Goal: Task Accomplishment & Management: Manage account settings

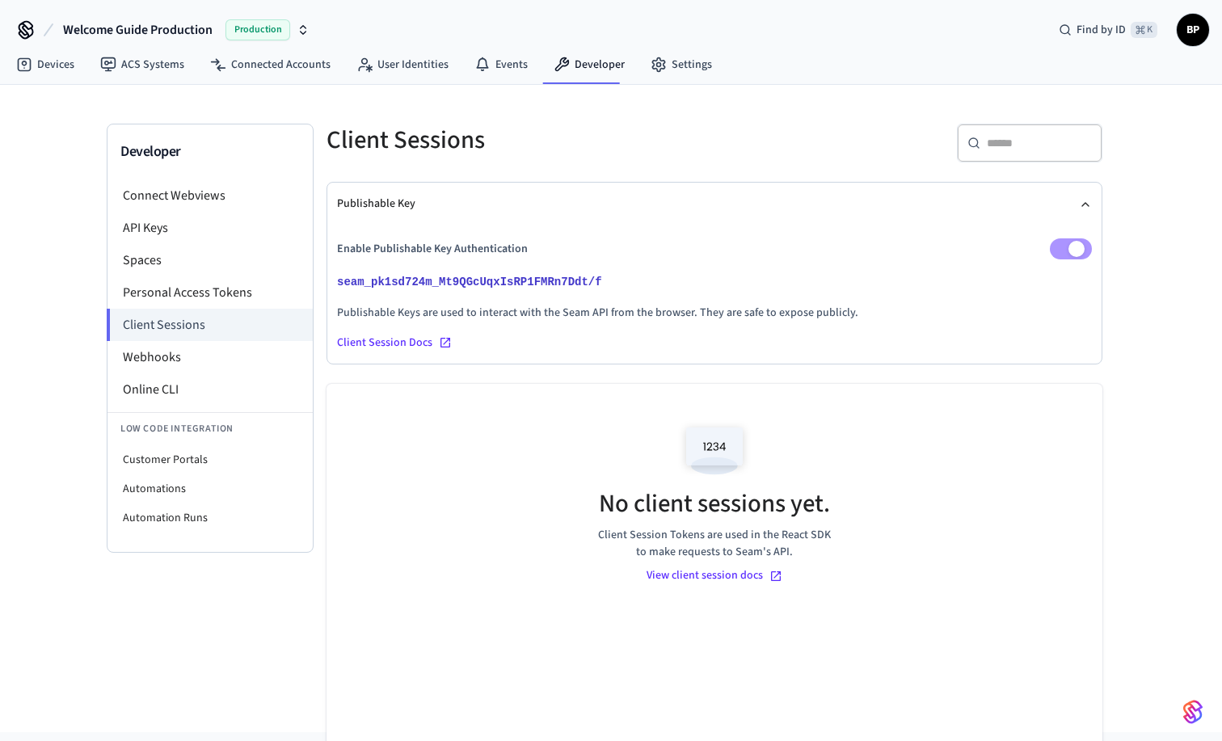
click at [301, 28] on icon "button" at bounding box center [303, 29] width 13 height 13
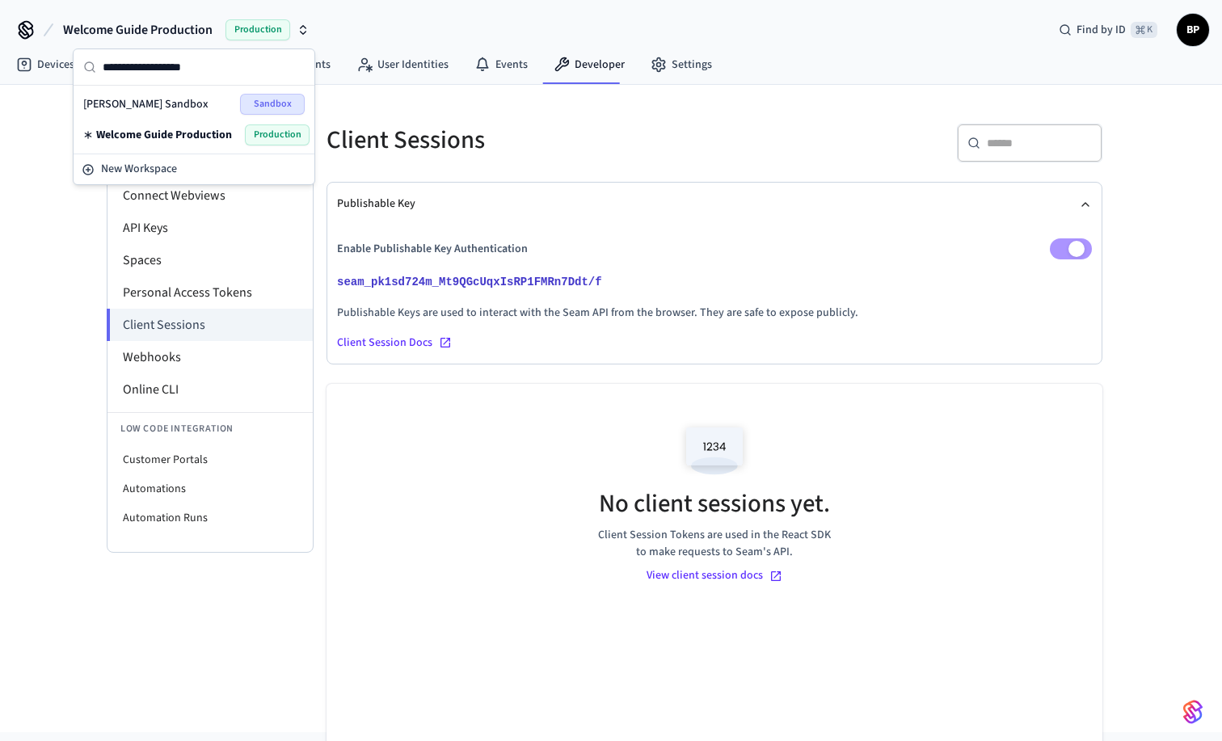
click at [211, 99] on div "Brennen's Sandbox Sandbox" at bounding box center [193, 104] width 221 height 21
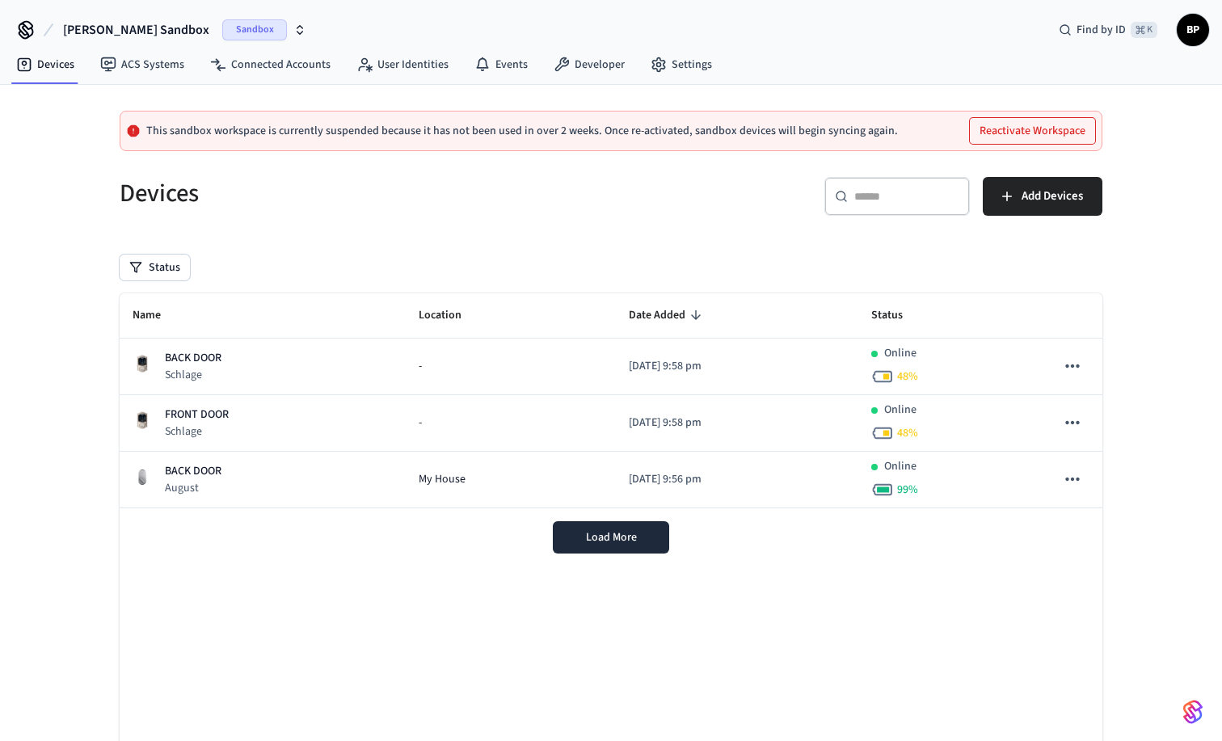
click at [1020, 125] on button "Reactivate Workspace" at bounding box center [1032, 131] width 125 height 26
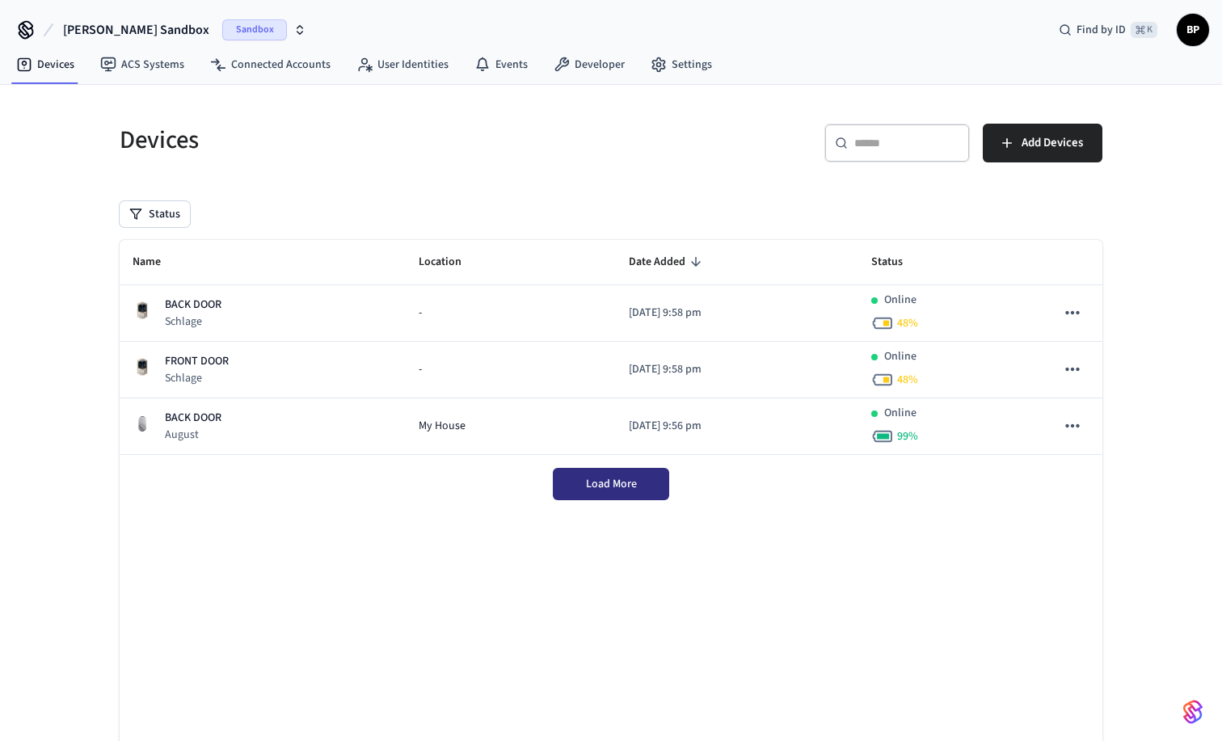
click at [623, 478] on span "Load More" at bounding box center [611, 484] width 51 height 16
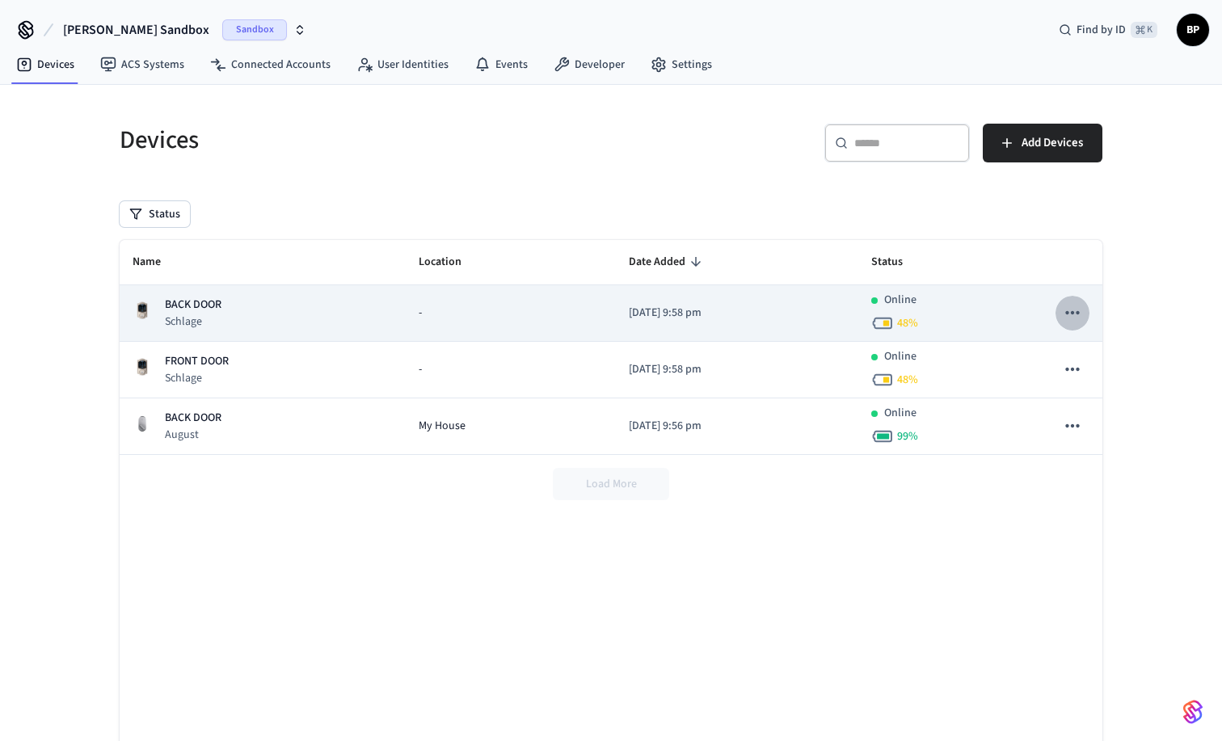
click at [1074, 315] on icon "sticky table" at bounding box center [1072, 312] width 21 height 21
click at [1074, 315] on div at bounding box center [611, 370] width 1222 height 741
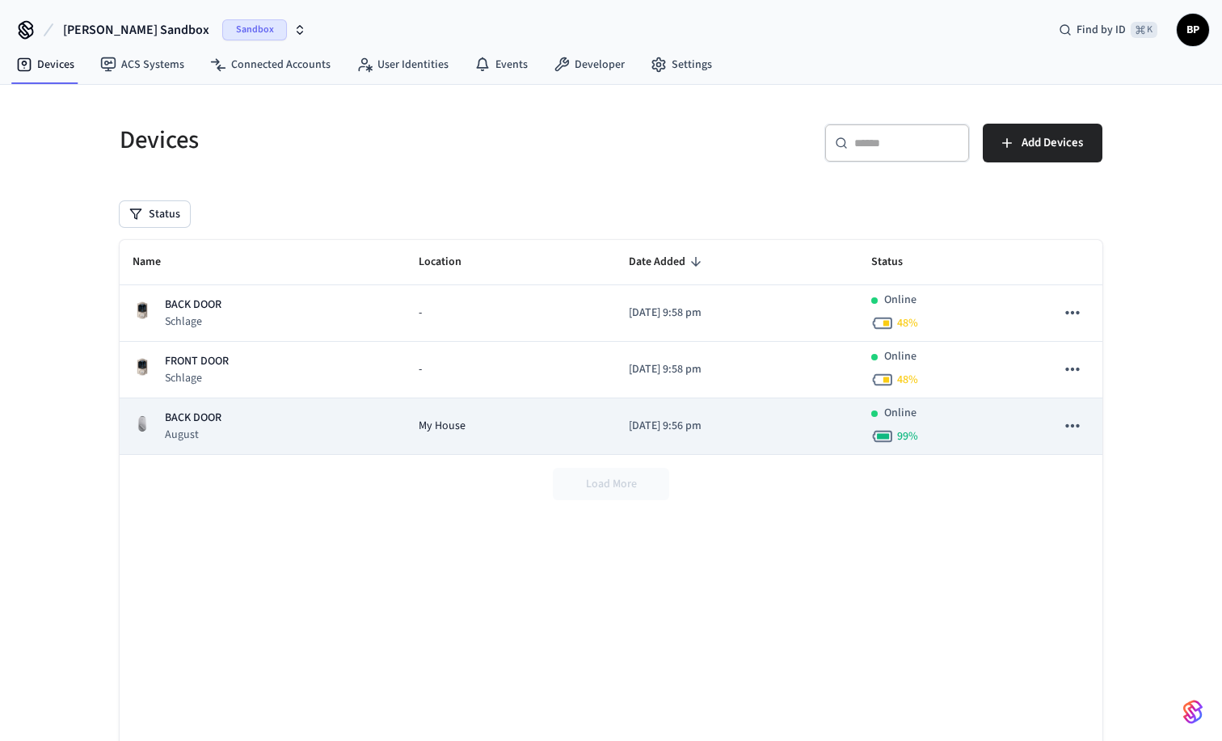
click at [566, 428] on div "My House" at bounding box center [511, 426] width 184 height 17
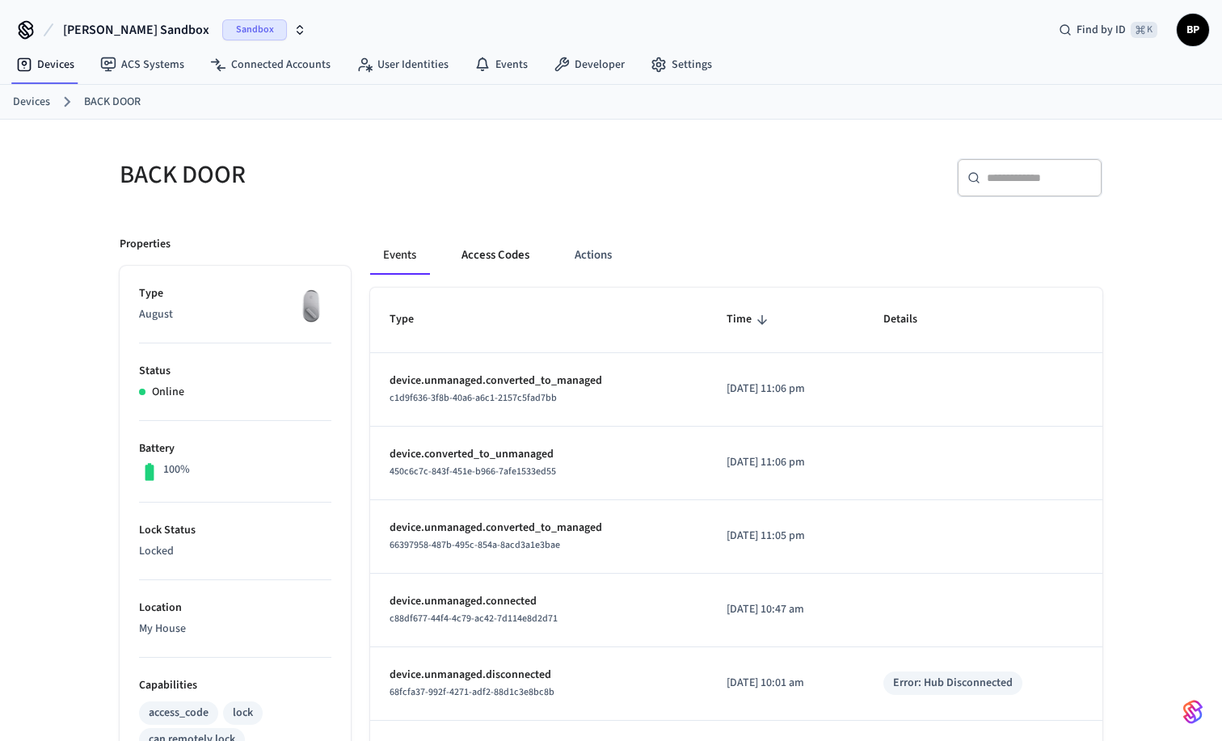
click at [503, 257] on button "Access Codes" at bounding box center [495, 255] width 94 height 39
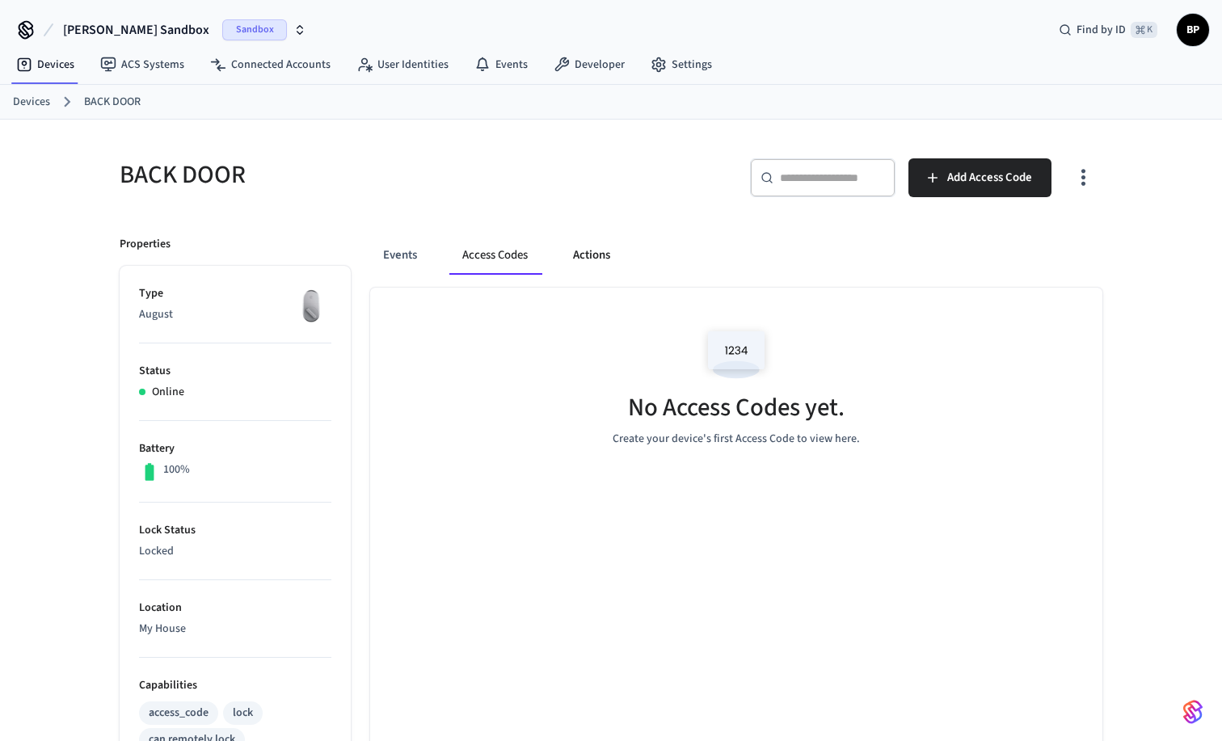
click at [589, 260] on button "Actions" at bounding box center [591, 255] width 63 height 39
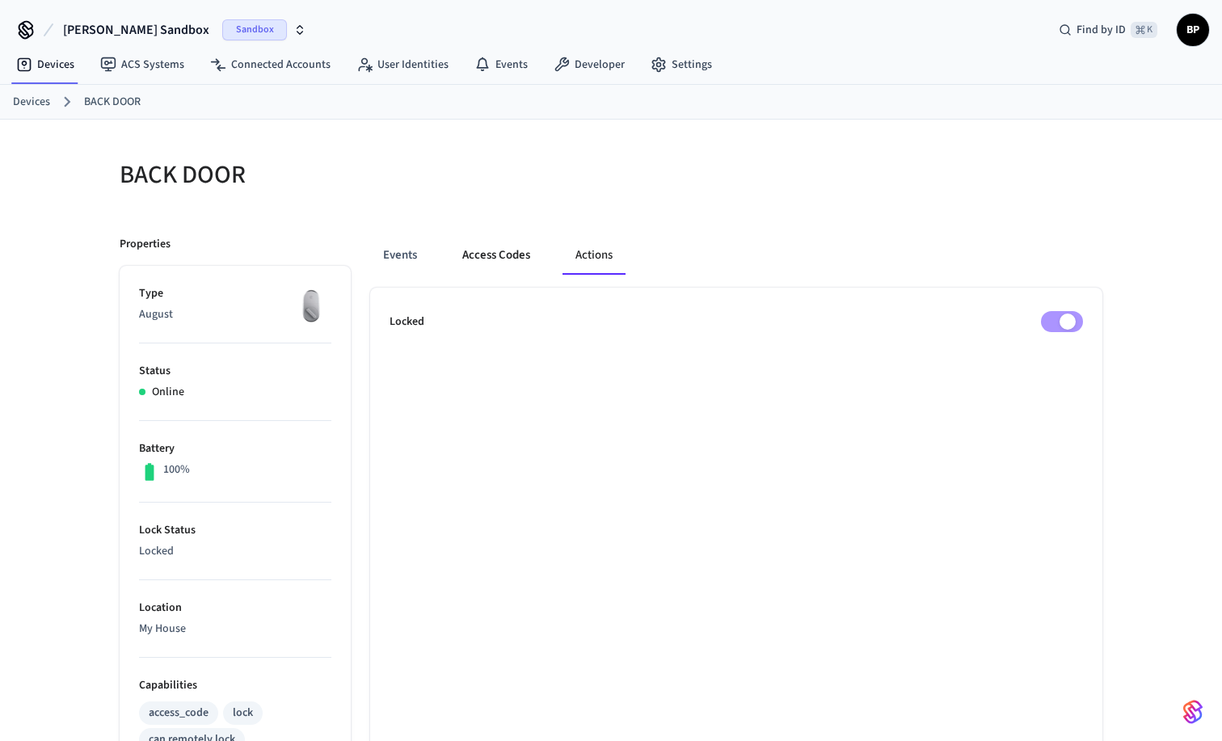
click at [503, 258] on button "Access Codes" at bounding box center [496, 255] width 94 height 39
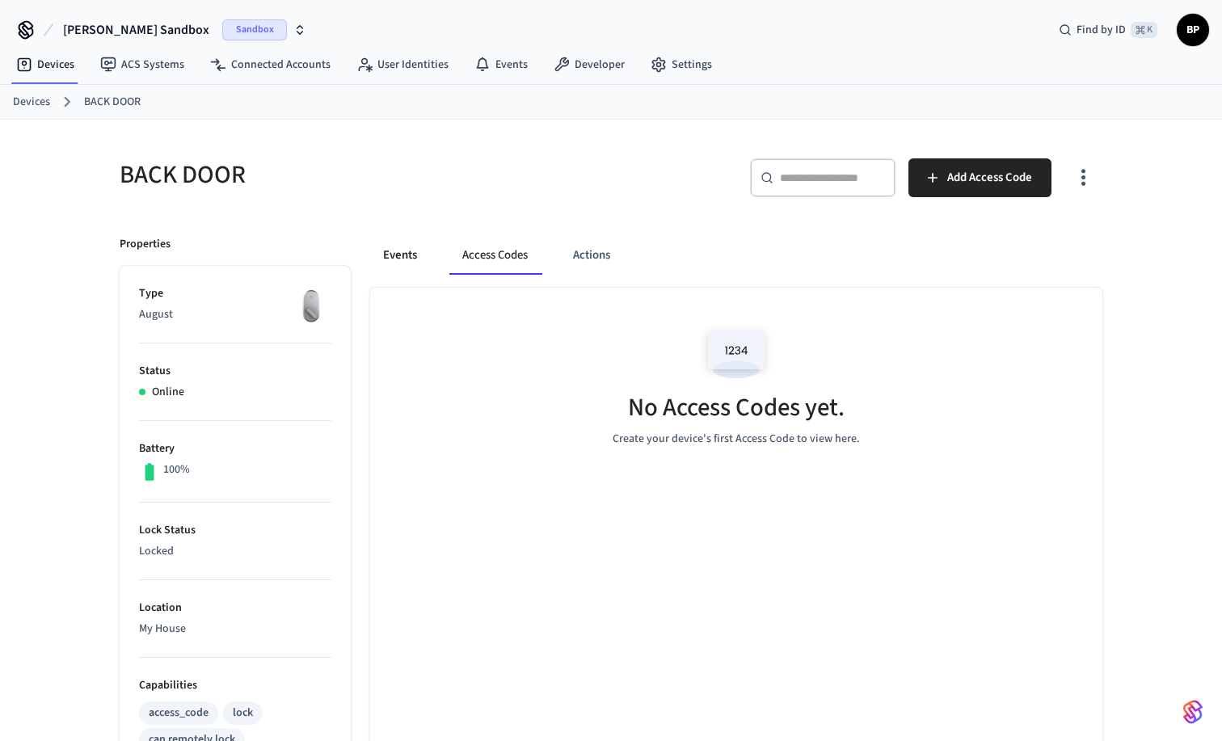
click at [407, 256] on button "Events" at bounding box center [400, 255] width 60 height 39
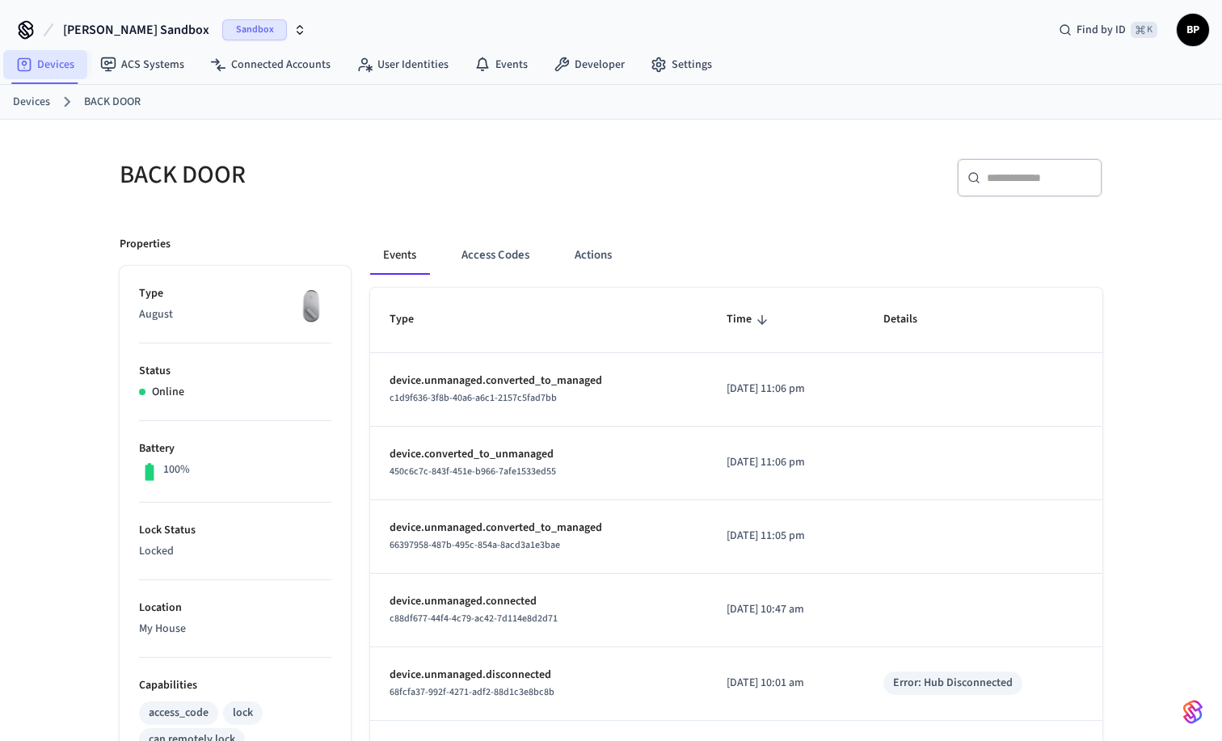
click at [49, 71] on link "Devices" at bounding box center [45, 64] width 84 height 29
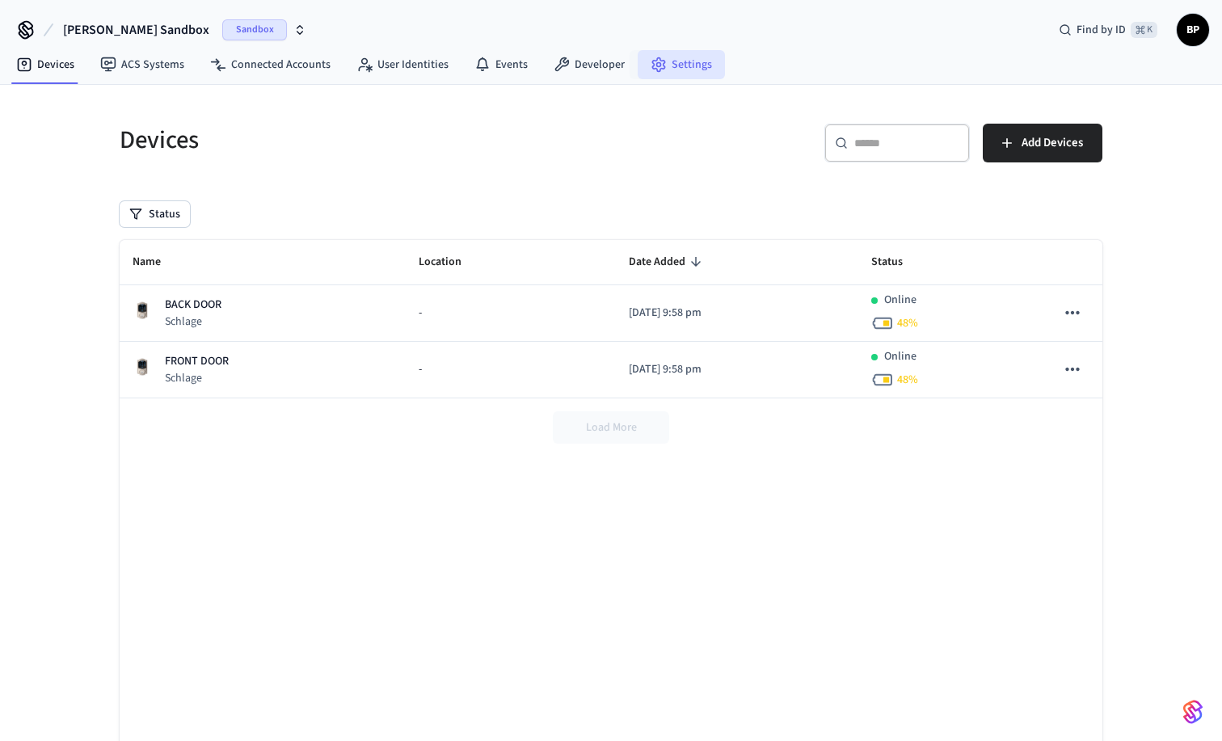
click at [665, 61] on link "Settings" at bounding box center [680, 64] width 87 height 29
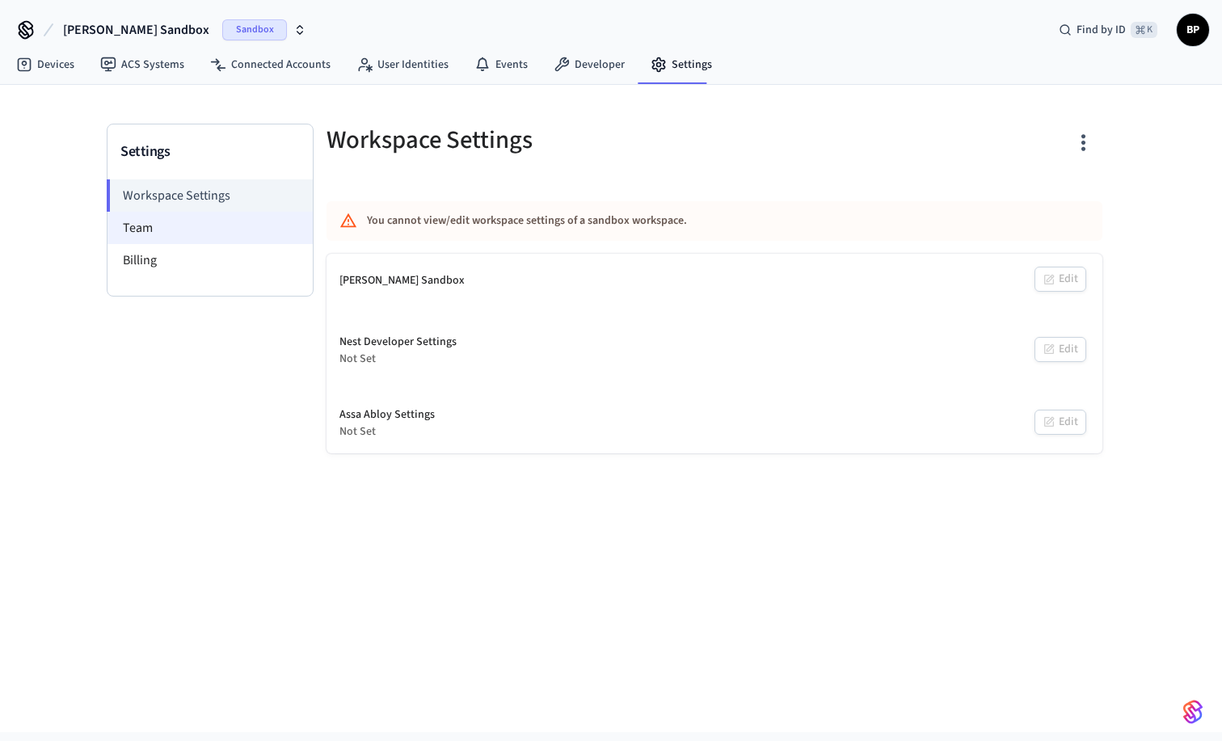
click at [235, 233] on li "Team" at bounding box center [209, 228] width 205 height 32
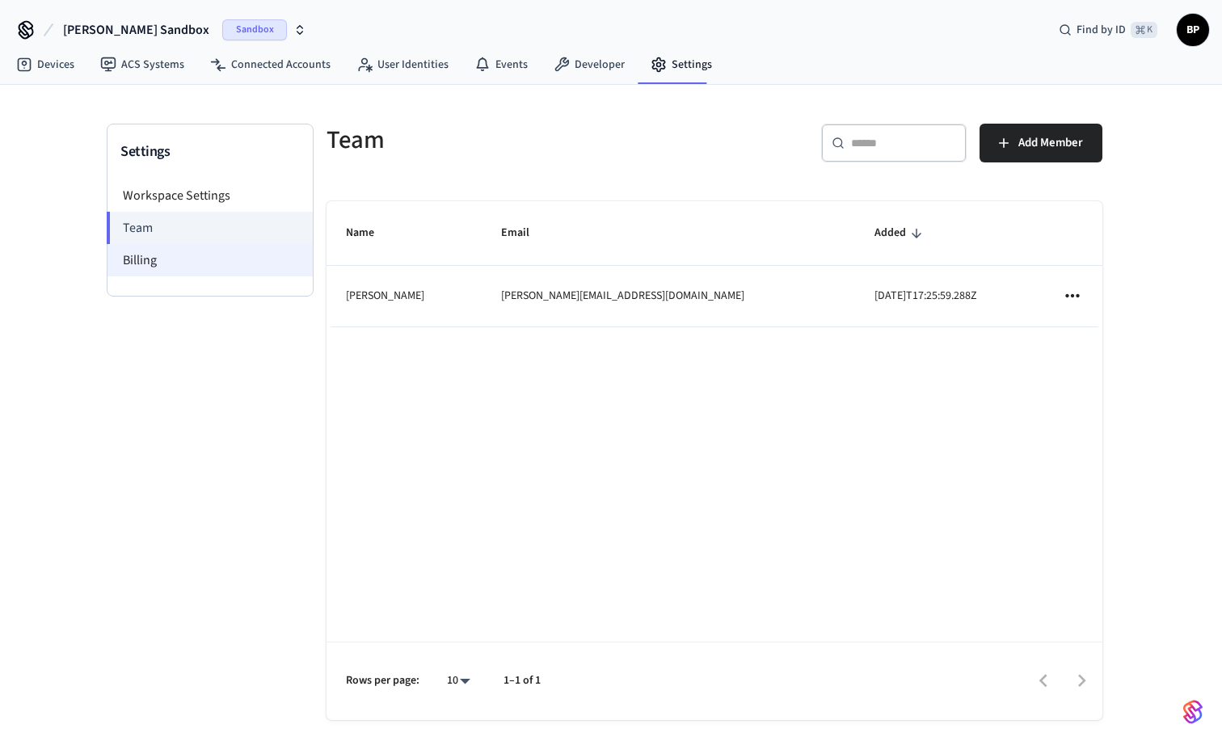
click at [205, 261] on li "Billing" at bounding box center [209, 260] width 205 height 32
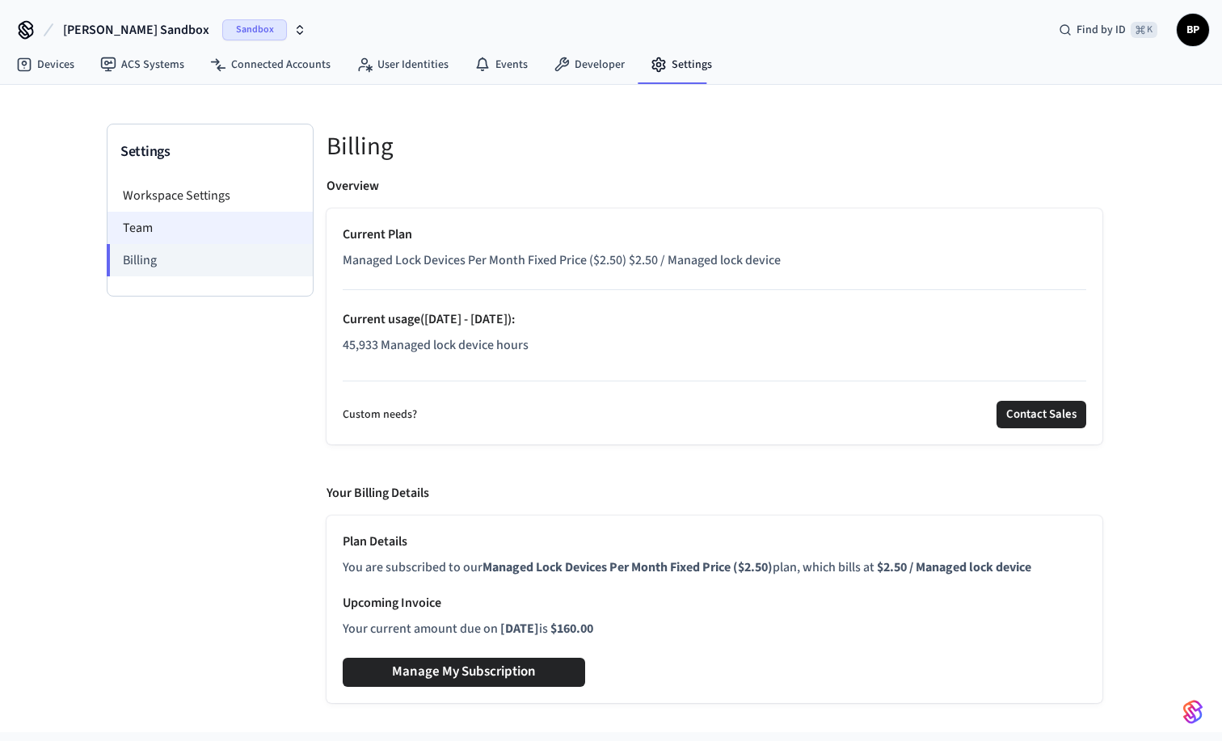
click at [210, 222] on li "Team" at bounding box center [209, 228] width 205 height 32
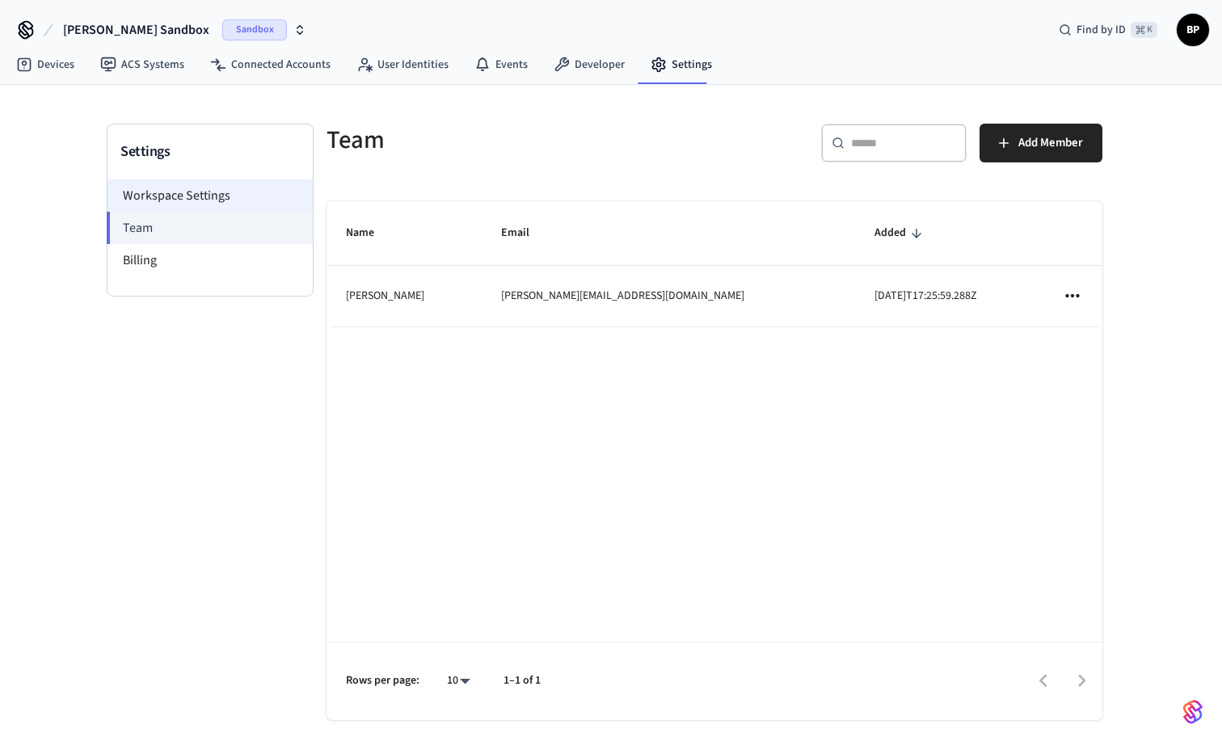
click at [212, 193] on li "Workspace Settings" at bounding box center [209, 195] width 205 height 32
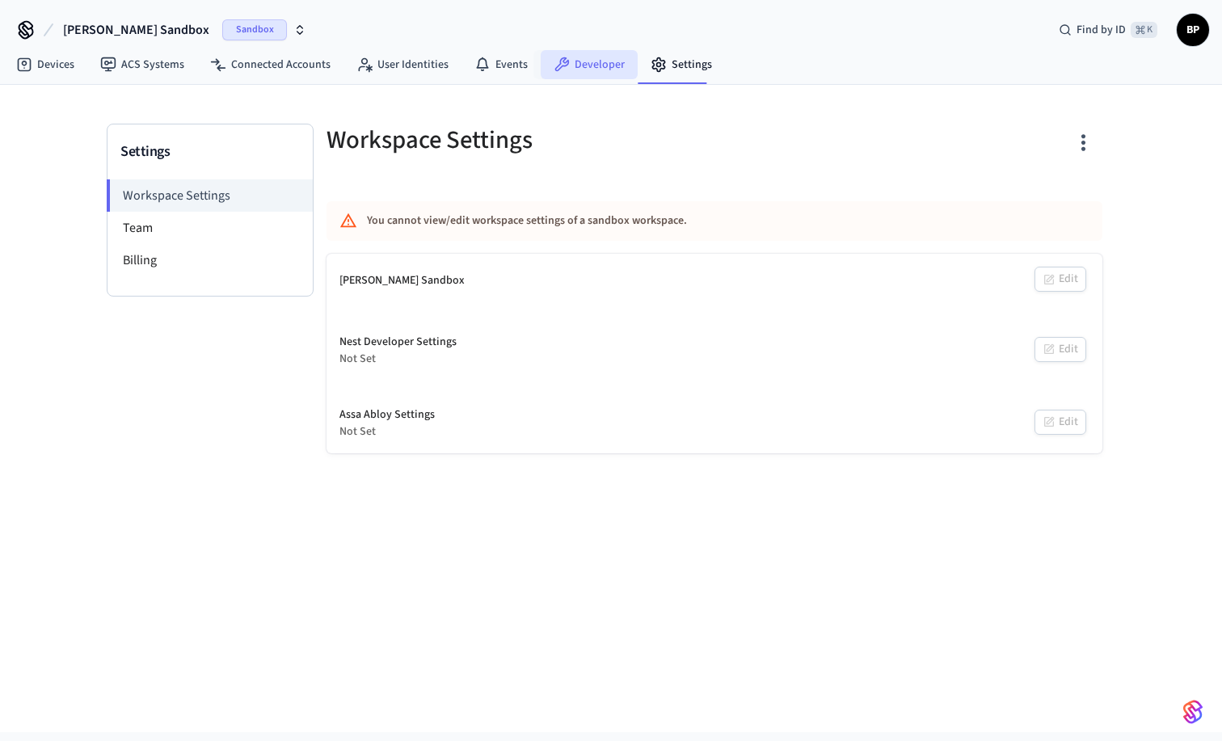
click at [590, 63] on link "Developer" at bounding box center [589, 64] width 97 height 29
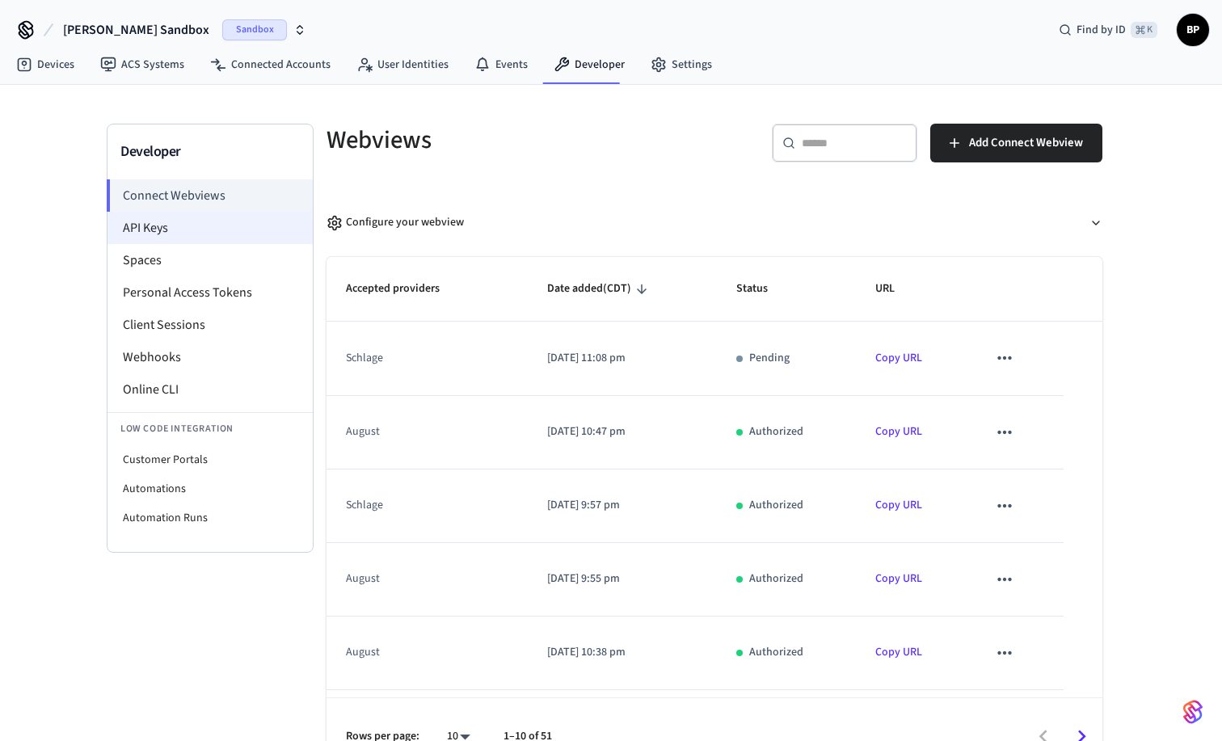
click at [217, 229] on li "API Keys" at bounding box center [209, 228] width 205 height 32
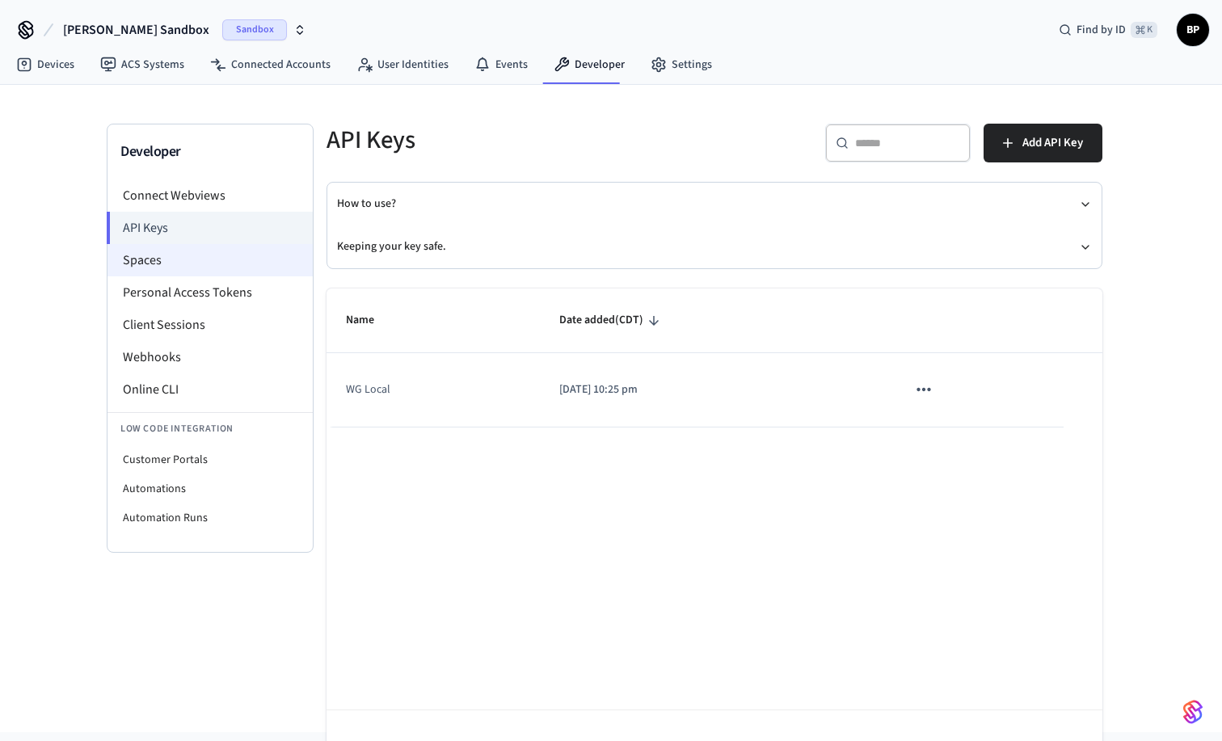
click at [208, 263] on li "Spaces" at bounding box center [209, 260] width 205 height 32
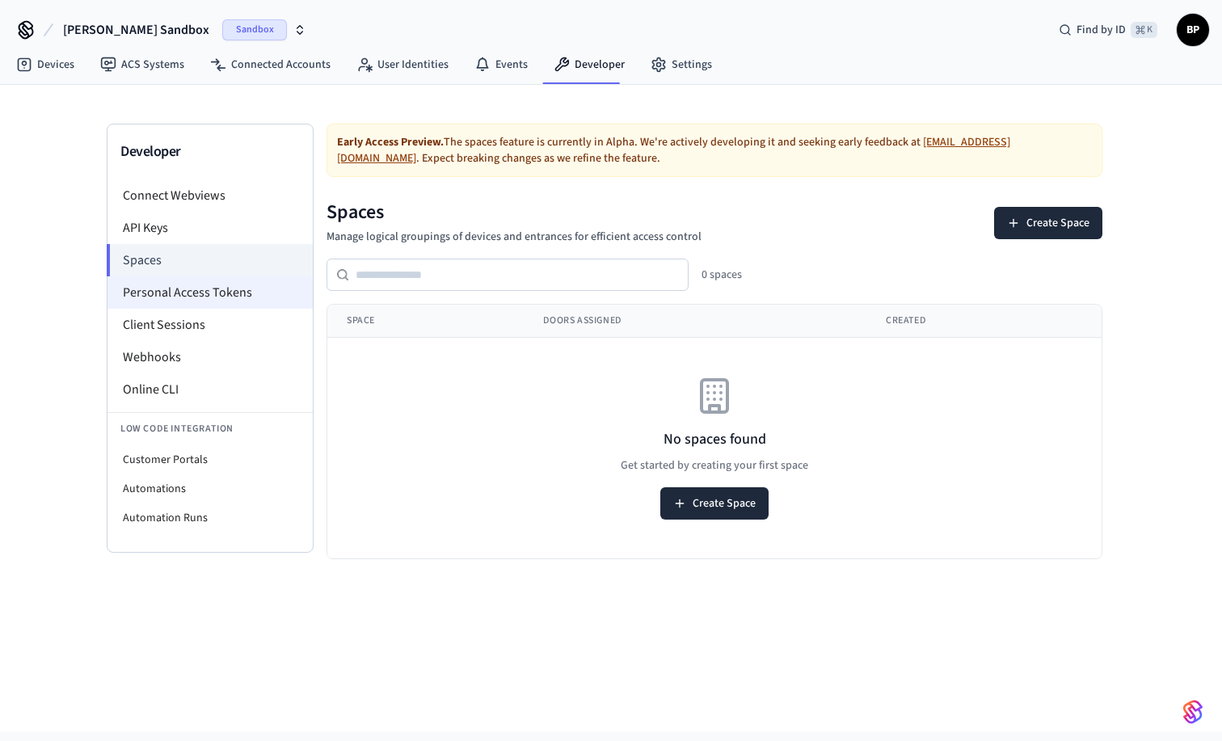
click at [202, 292] on li "Personal Access Tokens" at bounding box center [209, 292] width 205 height 32
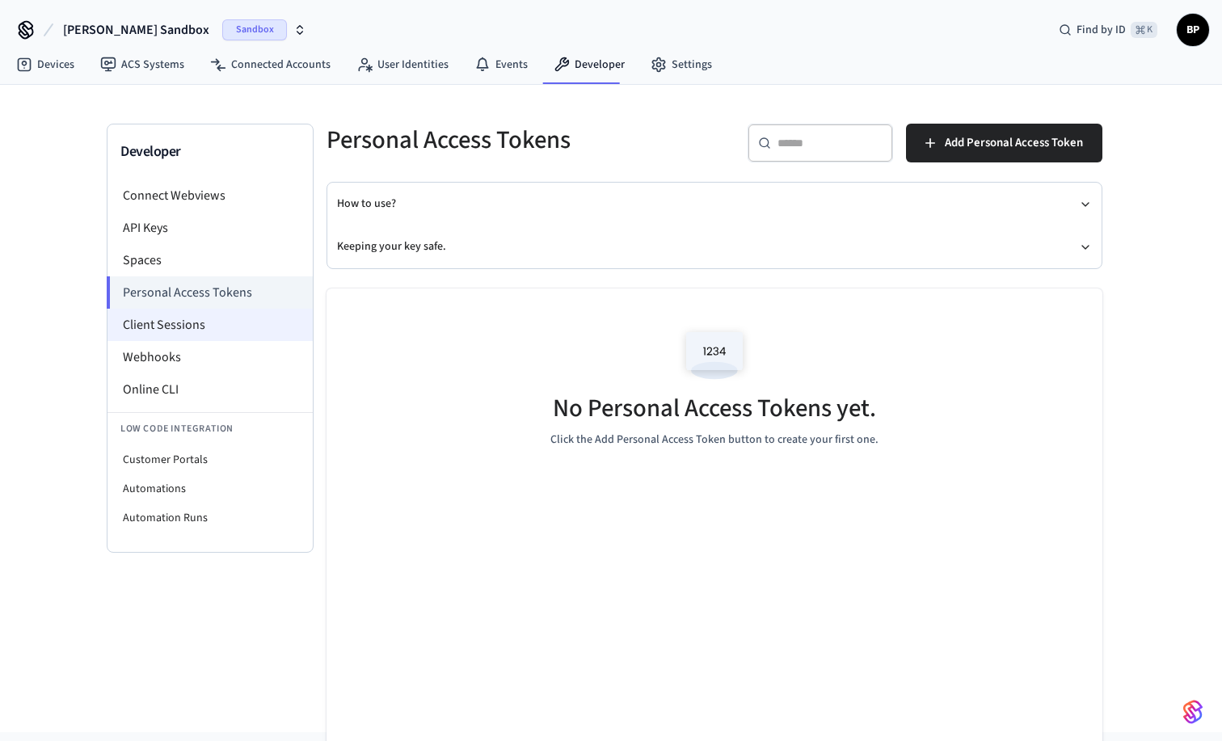
click at [195, 326] on li "Client Sessions" at bounding box center [209, 325] width 205 height 32
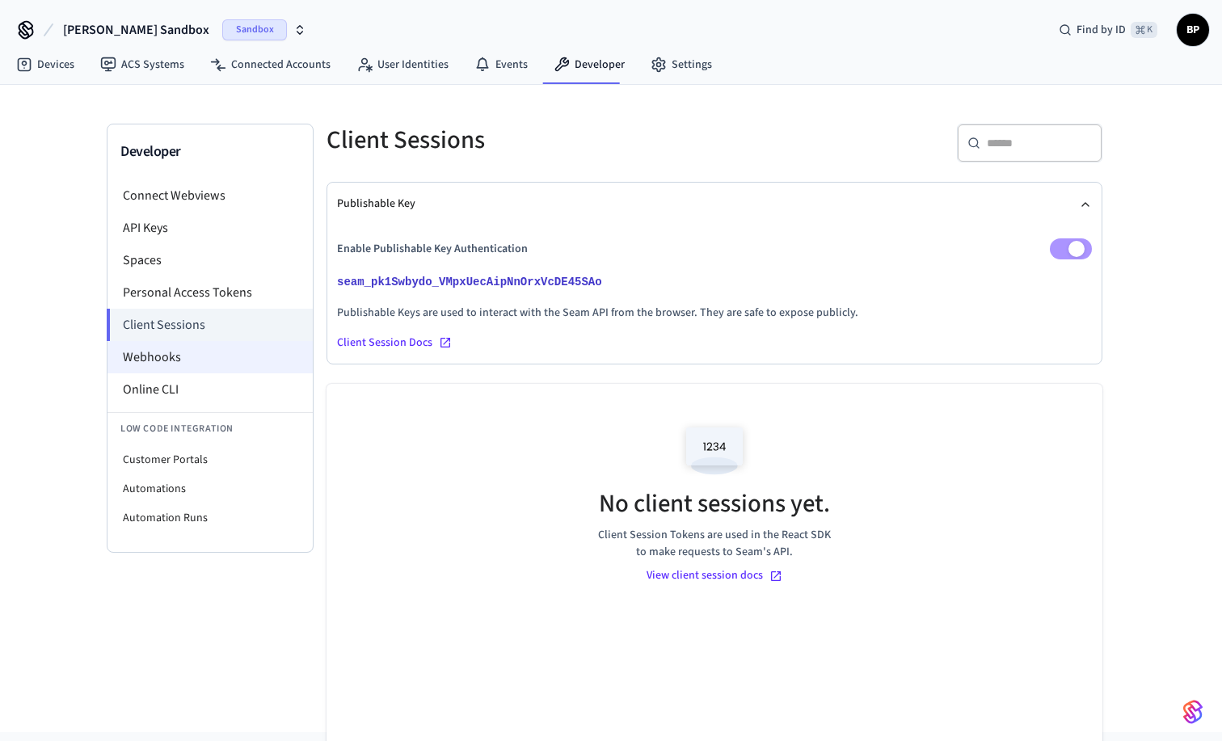
click at [189, 352] on li "Webhooks" at bounding box center [209, 357] width 205 height 32
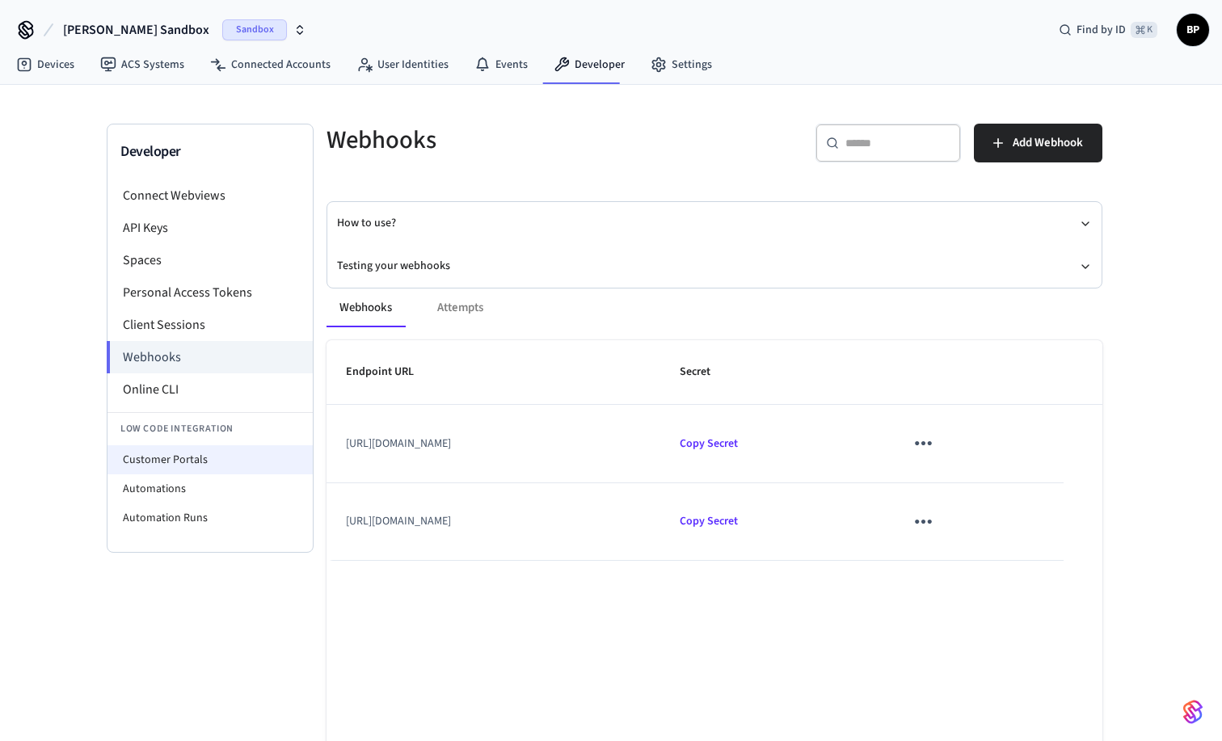
click at [219, 456] on li "Customer Portals" at bounding box center [209, 459] width 205 height 29
select select "**********"
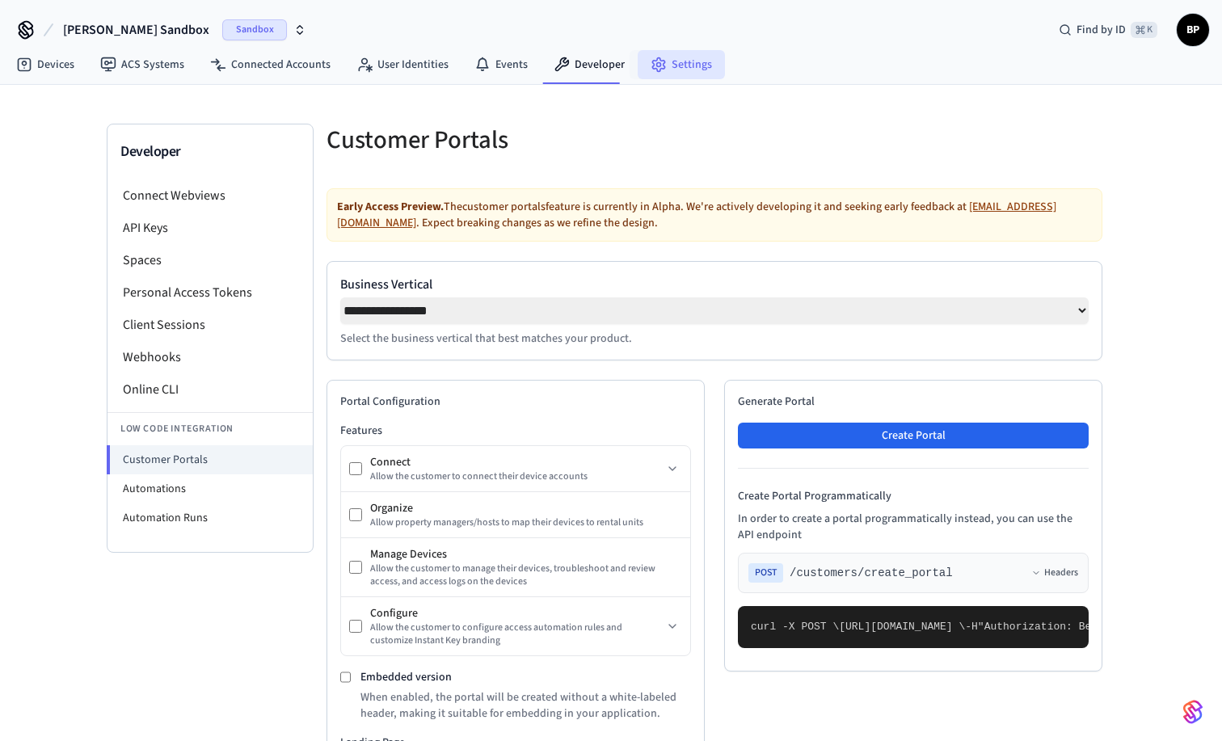
click at [651, 61] on icon at bounding box center [658, 65] width 16 height 16
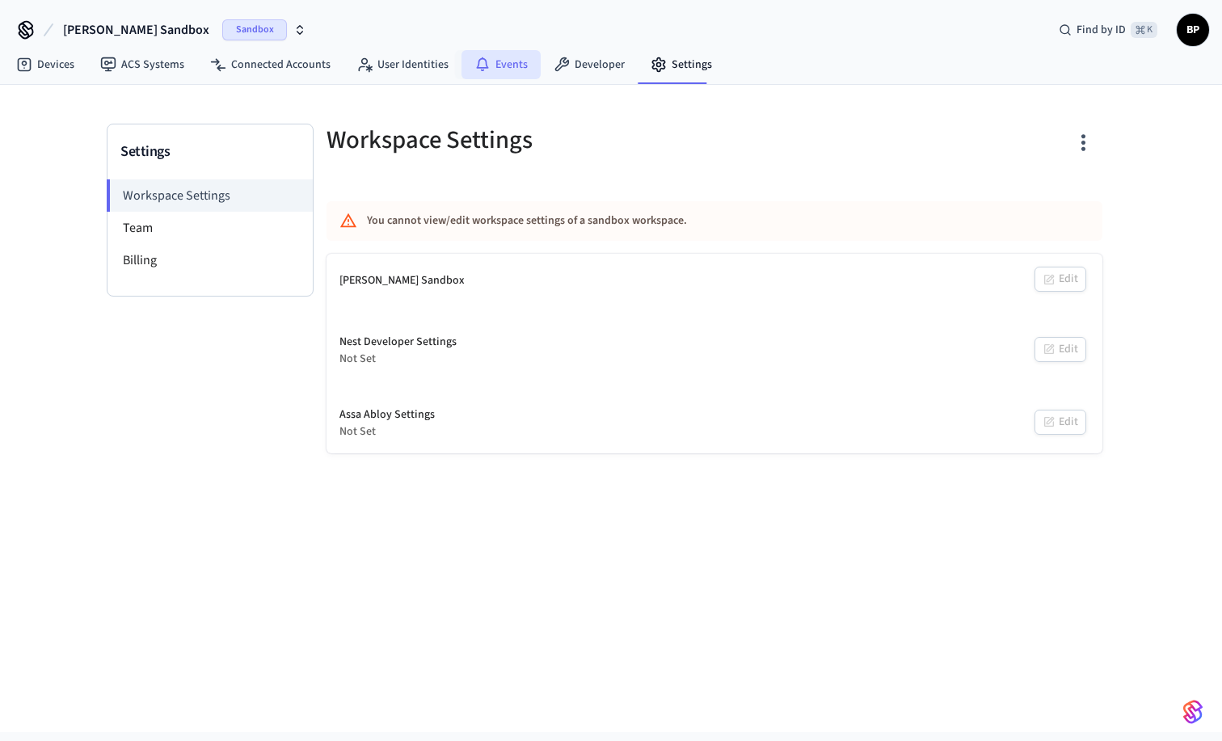
click at [518, 61] on link "Events" at bounding box center [500, 64] width 79 height 29
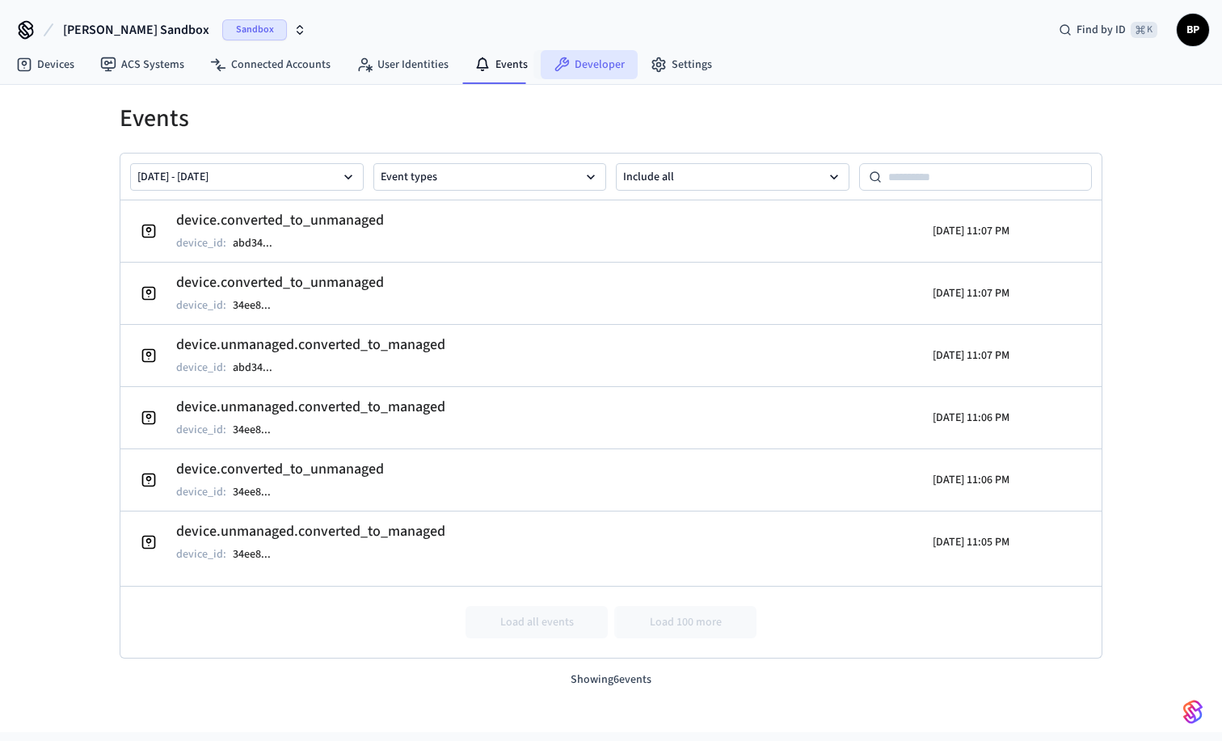
click at [582, 61] on link "Developer" at bounding box center [589, 64] width 97 height 29
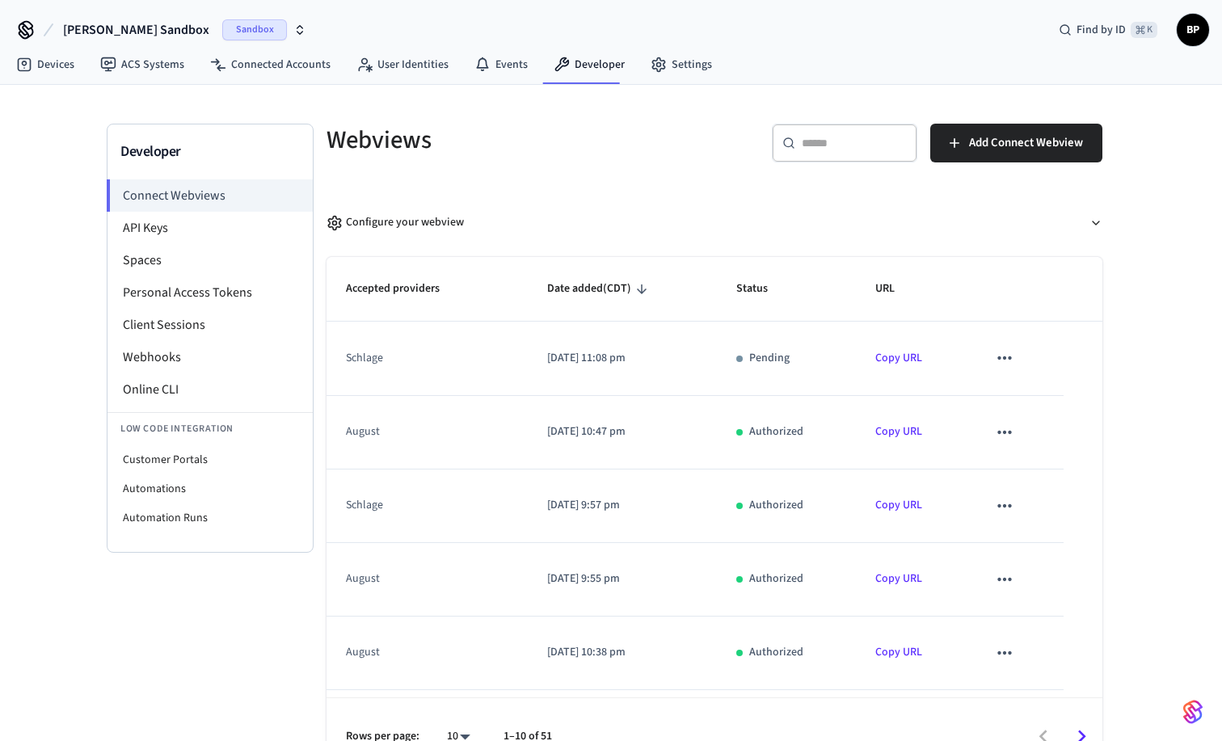
click at [1185, 22] on span "BP" at bounding box center [1192, 29] width 29 height 29
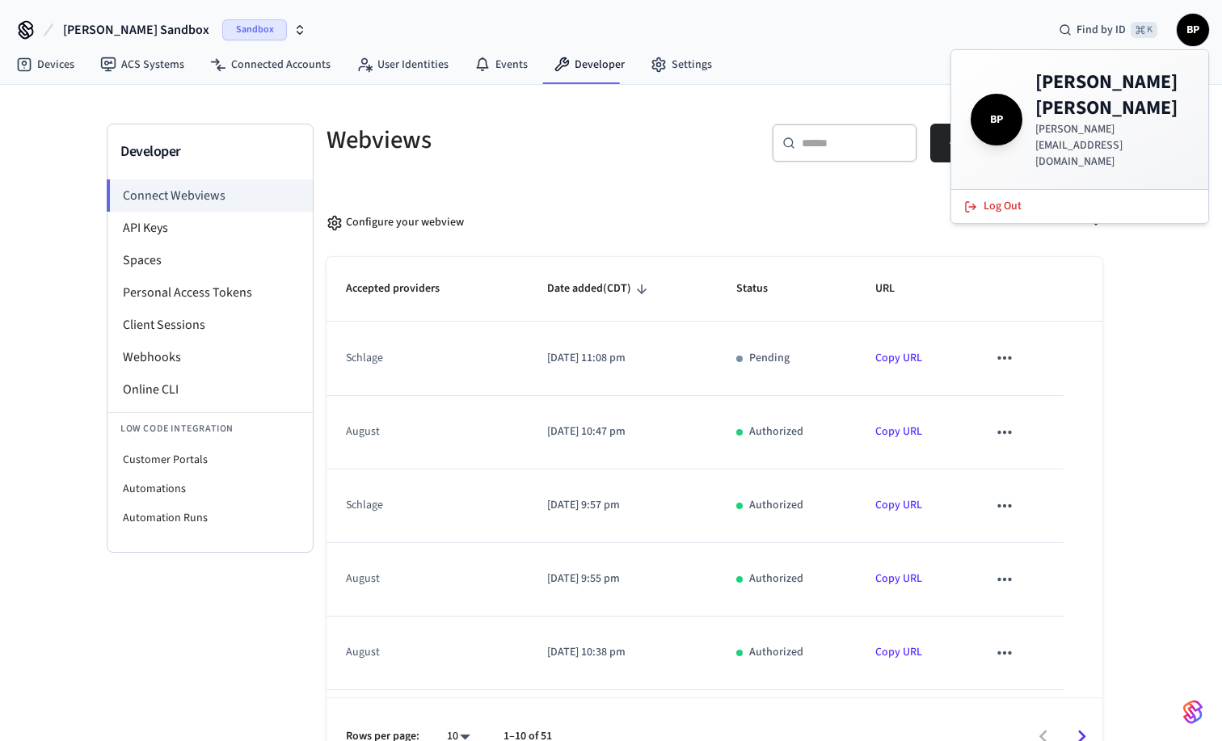
click at [723, 88] on div "Developer Connect Webviews API Keys Spaces Personal Access Tokens Client Sessio…" at bounding box center [611, 430] width 1034 height 691
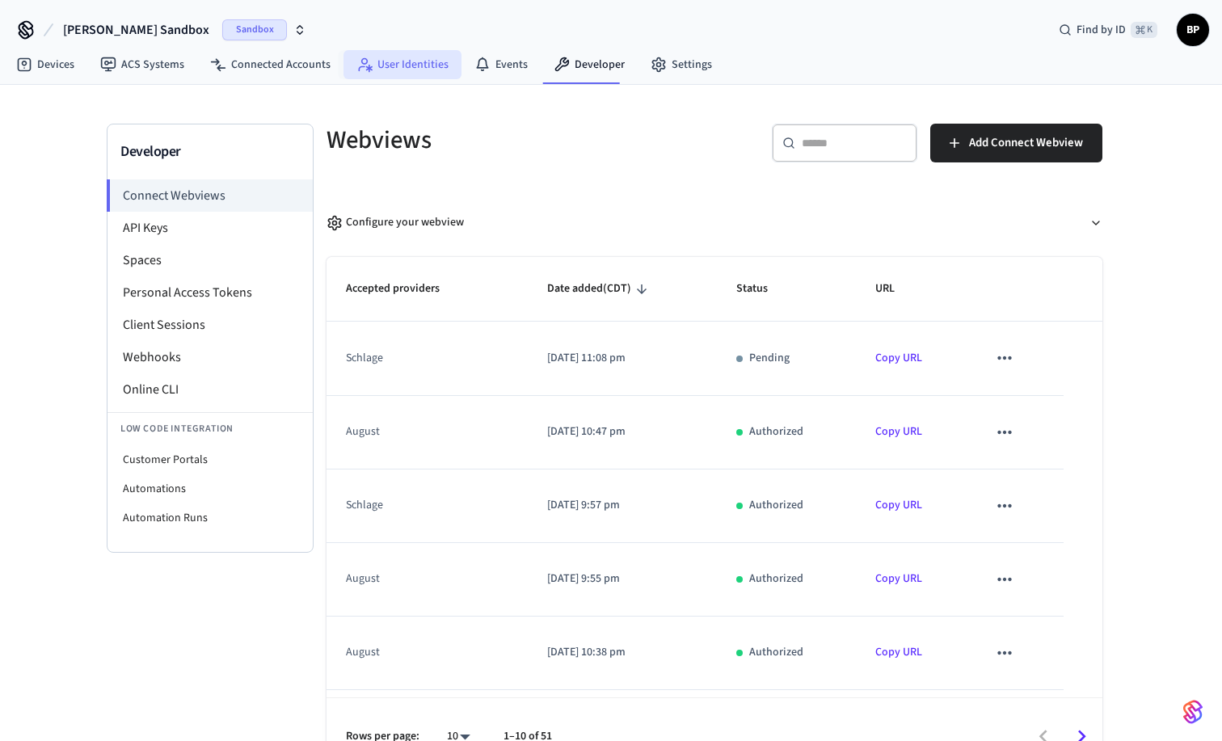
click at [389, 65] on link "User Identities" at bounding box center [402, 64] width 118 height 29
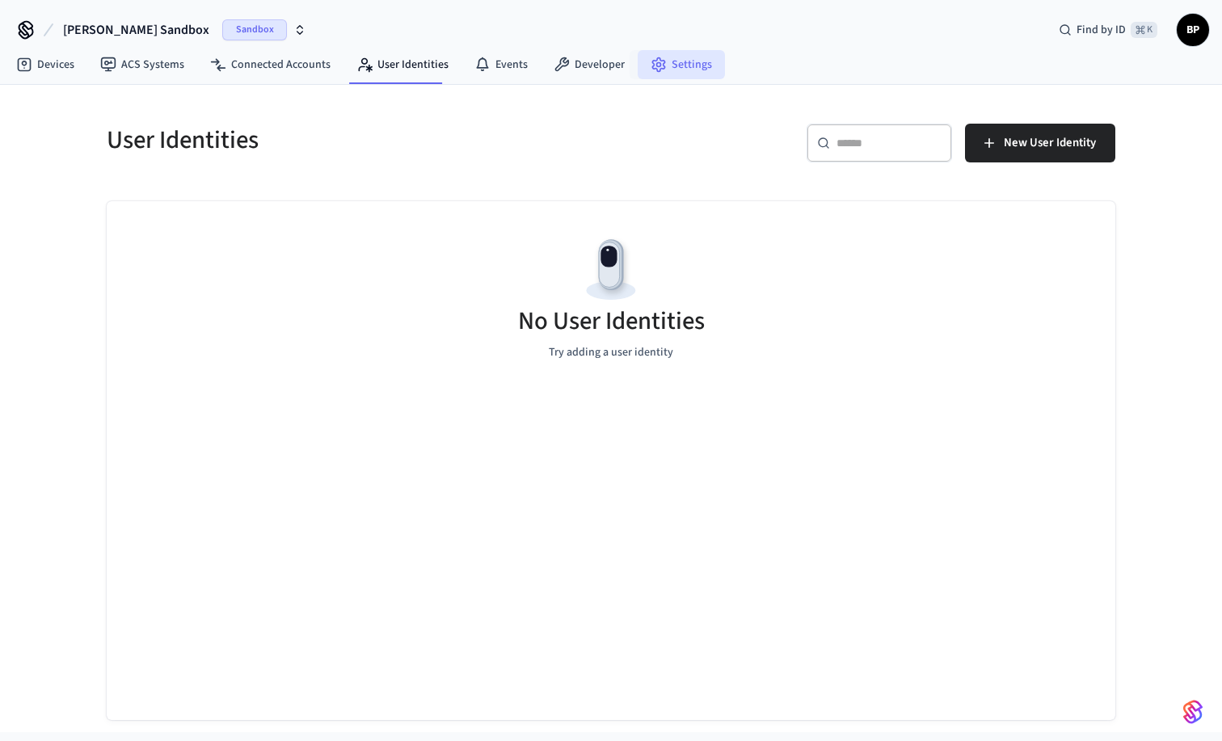
click at [642, 65] on link "Settings" at bounding box center [680, 64] width 87 height 29
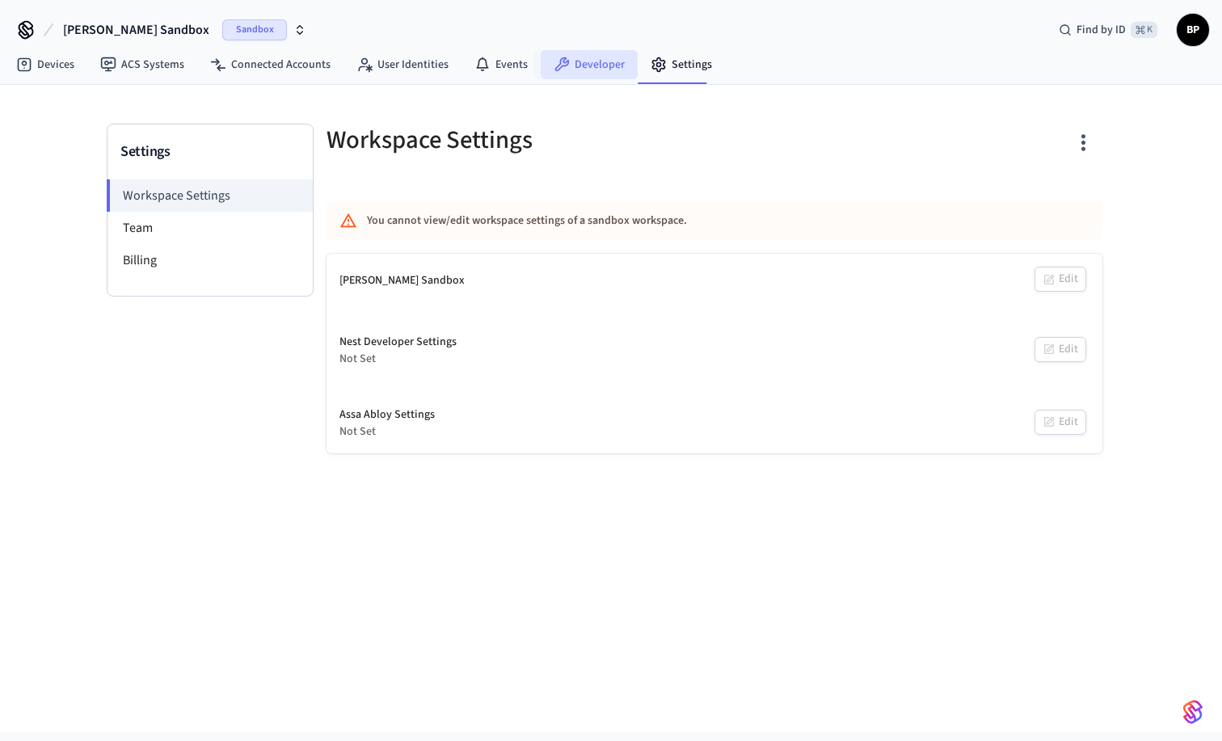
click at [574, 61] on link "Developer" at bounding box center [589, 64] width 97 height 29
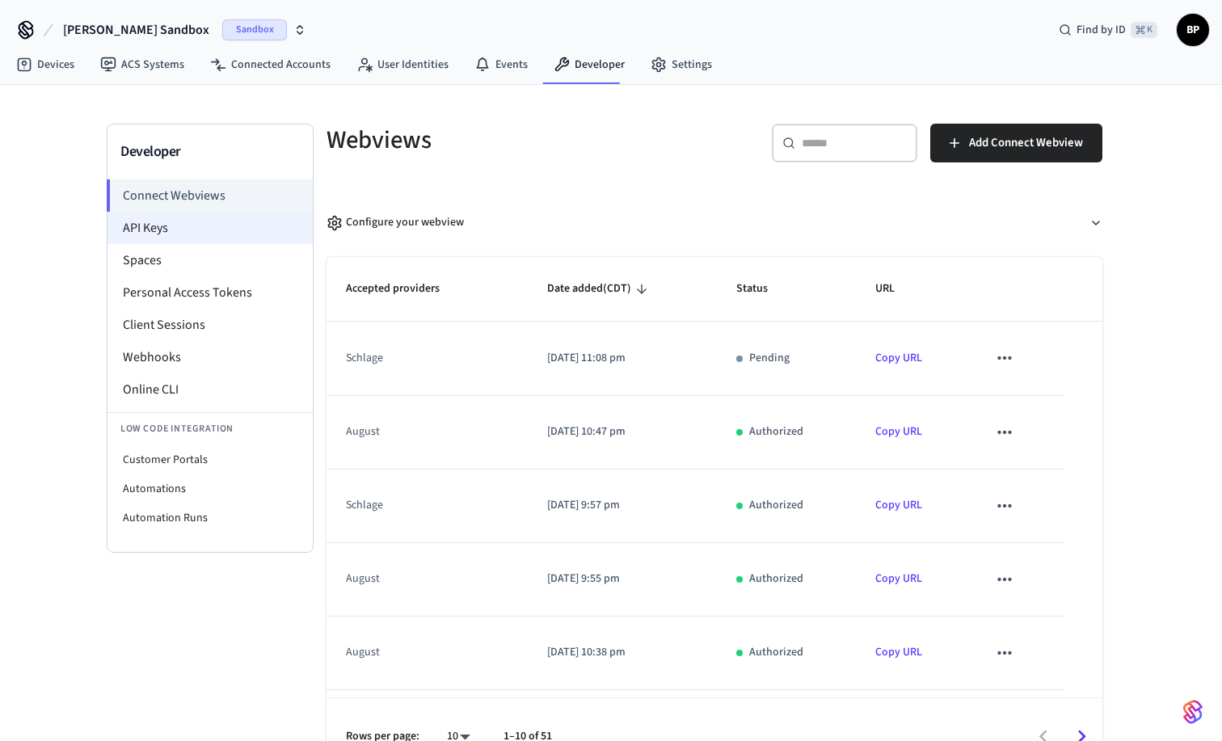
click at [180, 229] on li "API Keys" at bounding box center [209, 228] width 205 height 32
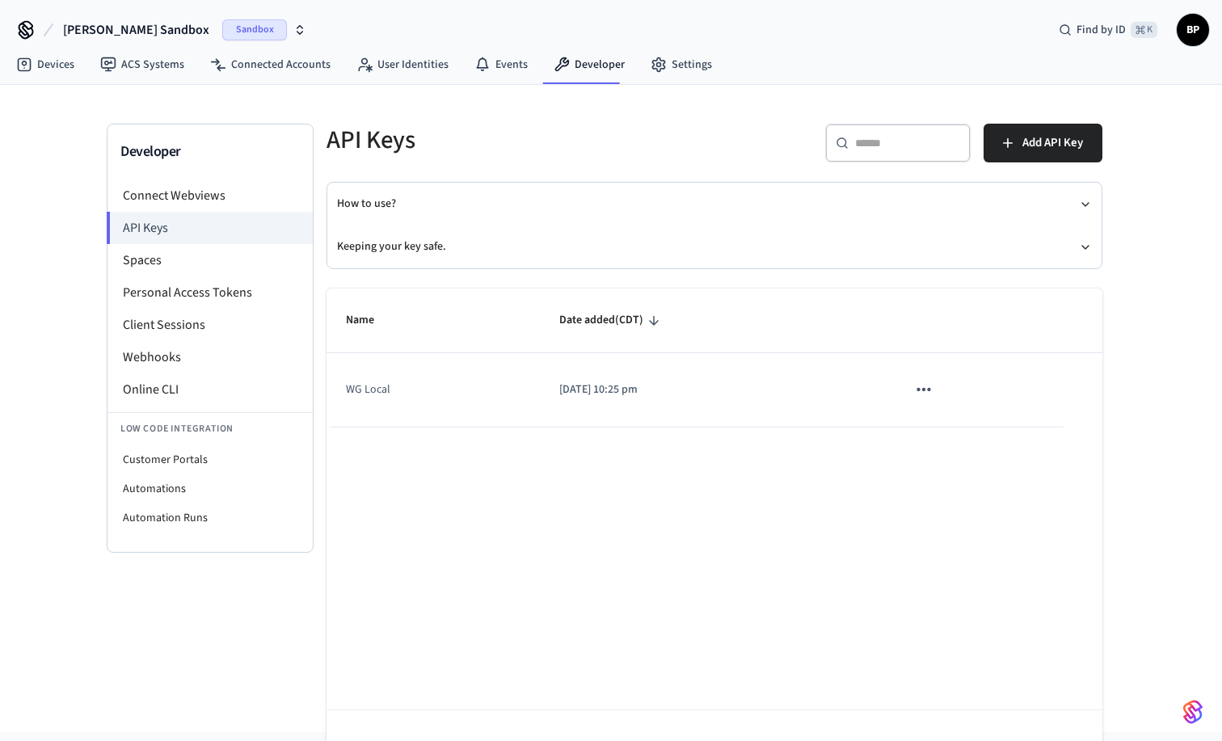
click at [523, 389] on td "WG Local" at bounding box center [432, 390] width 213 height 74
click at [923, 393] on icon "sticky table" at bounding box center [923, 389] width 21 height 21
click at [717, 425] on div at bounding box center [611, 370] width 1222 height 741
click at [1193, 35] on span "BP" at bounding box center [1192, 29] width 29 height 29
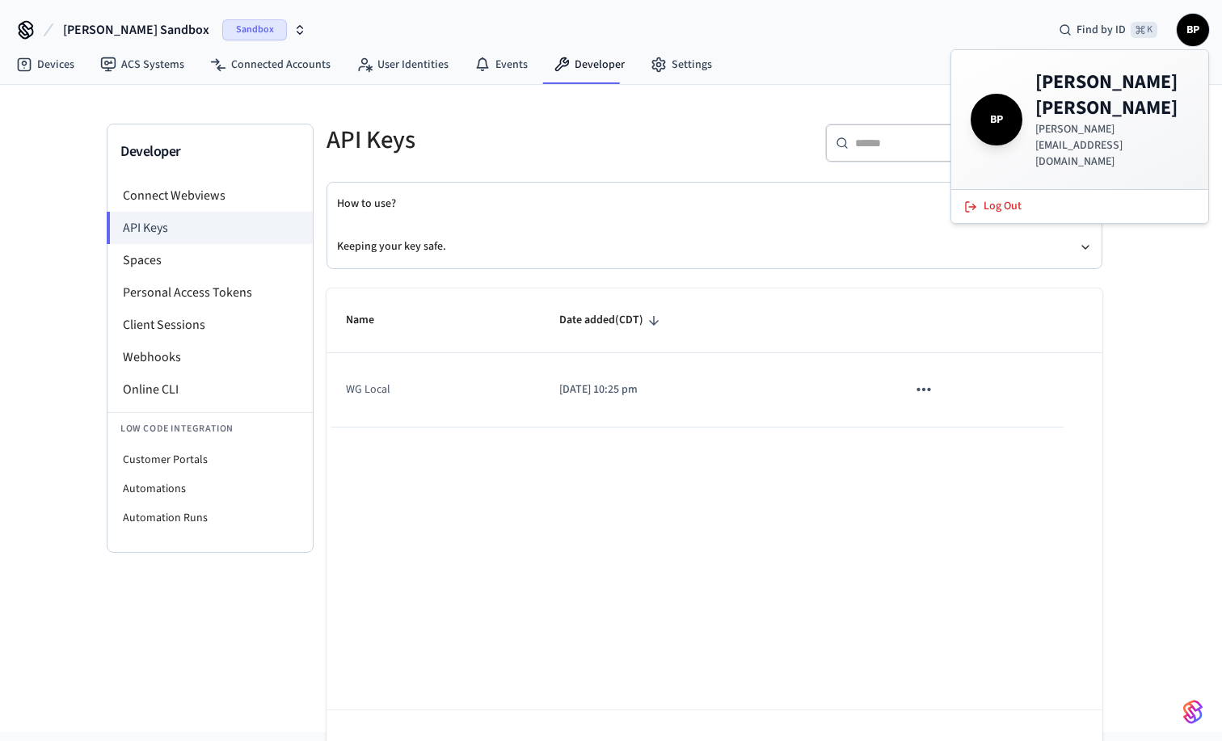
click at [1079, 94] on h4 "Brennen Phippen" at bounding box center [1112, 95] width 154 height 52
click at [989, 97] on span "BP" at bounding box center [996, 119] width 45 height 45
click at [772, 120] on div "​ ​ Add API Key" at bounding box center [904, 139] width 398 height 71
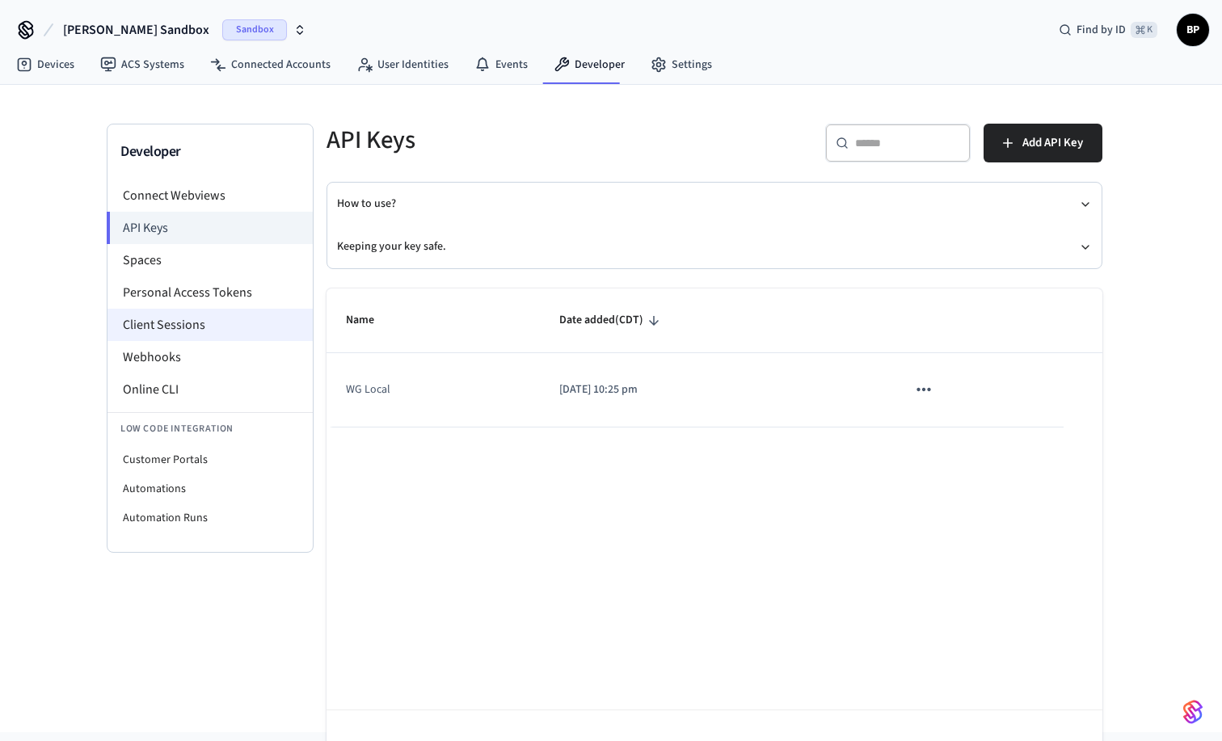
click at [237, 318] on li "Client Sessions" at bounding box center [209, 325] width 205 height 32
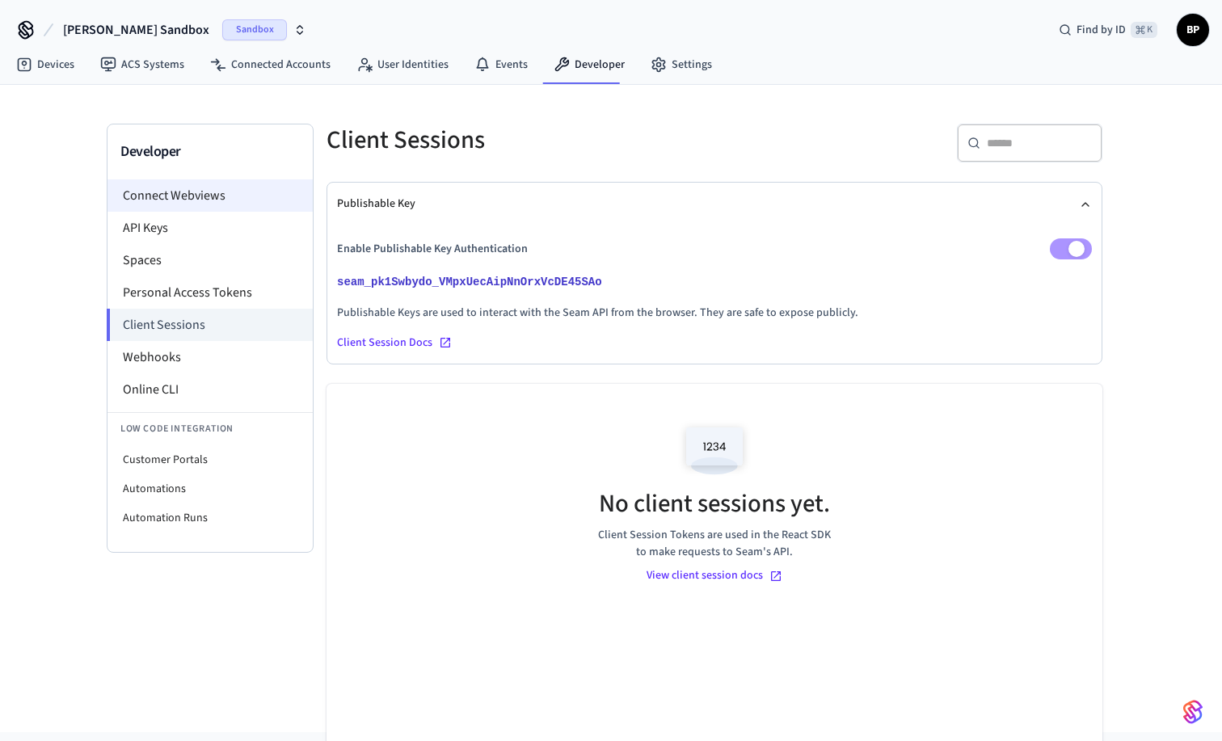
click at [242, 202] on li "Connect Webviews" at bounding box center [209, 195] width 205 height 32
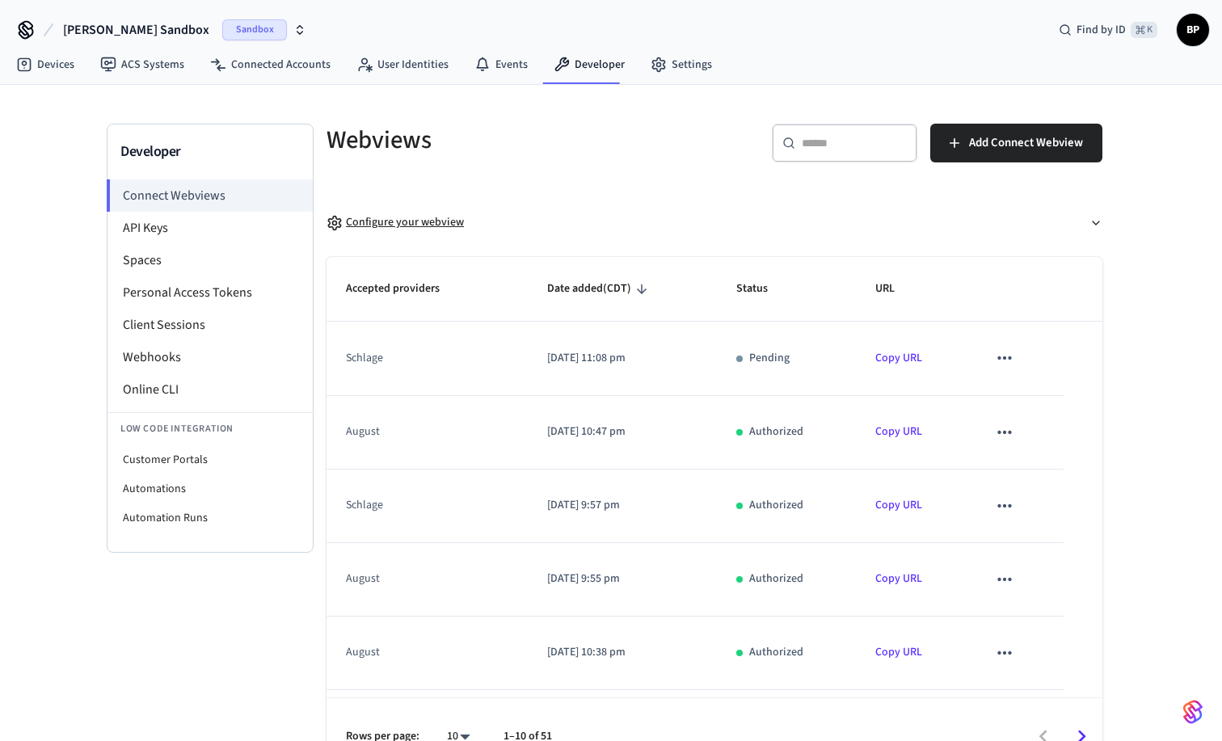
click at [404, 220] on div "Configure your webview" at bounding box center [394, 222] width 137 height 17
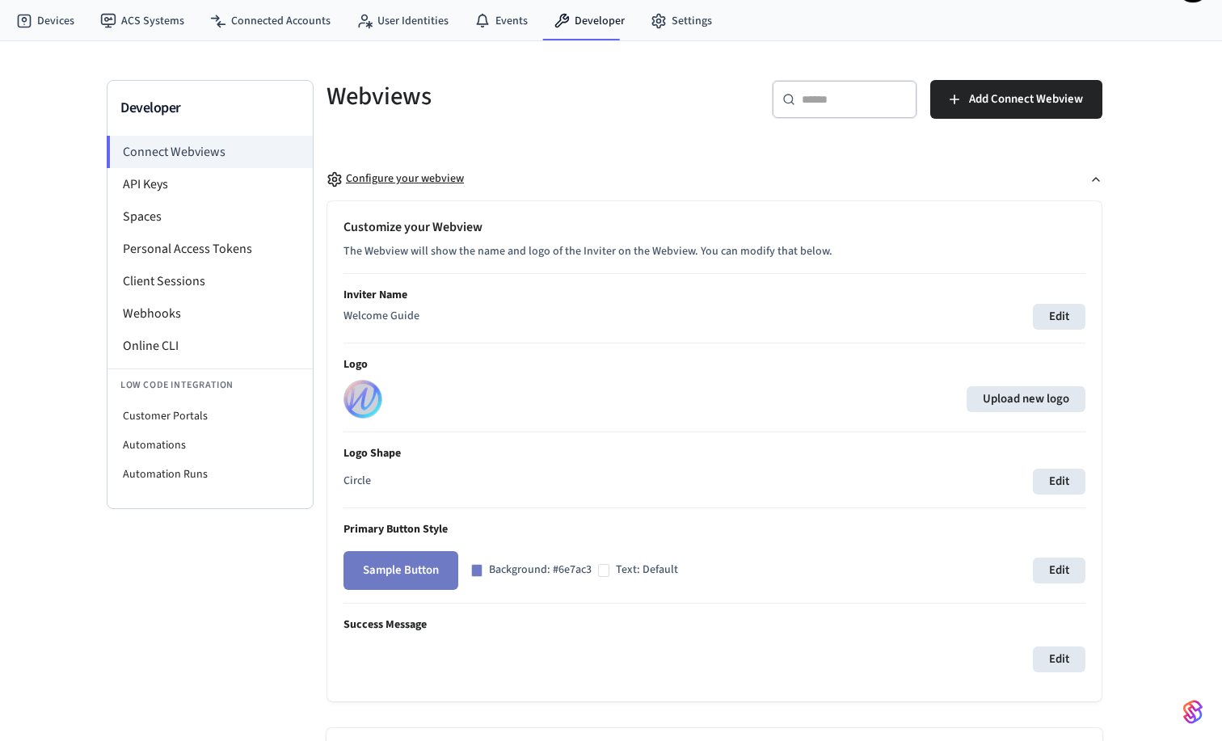
scroll to position [45, 0]
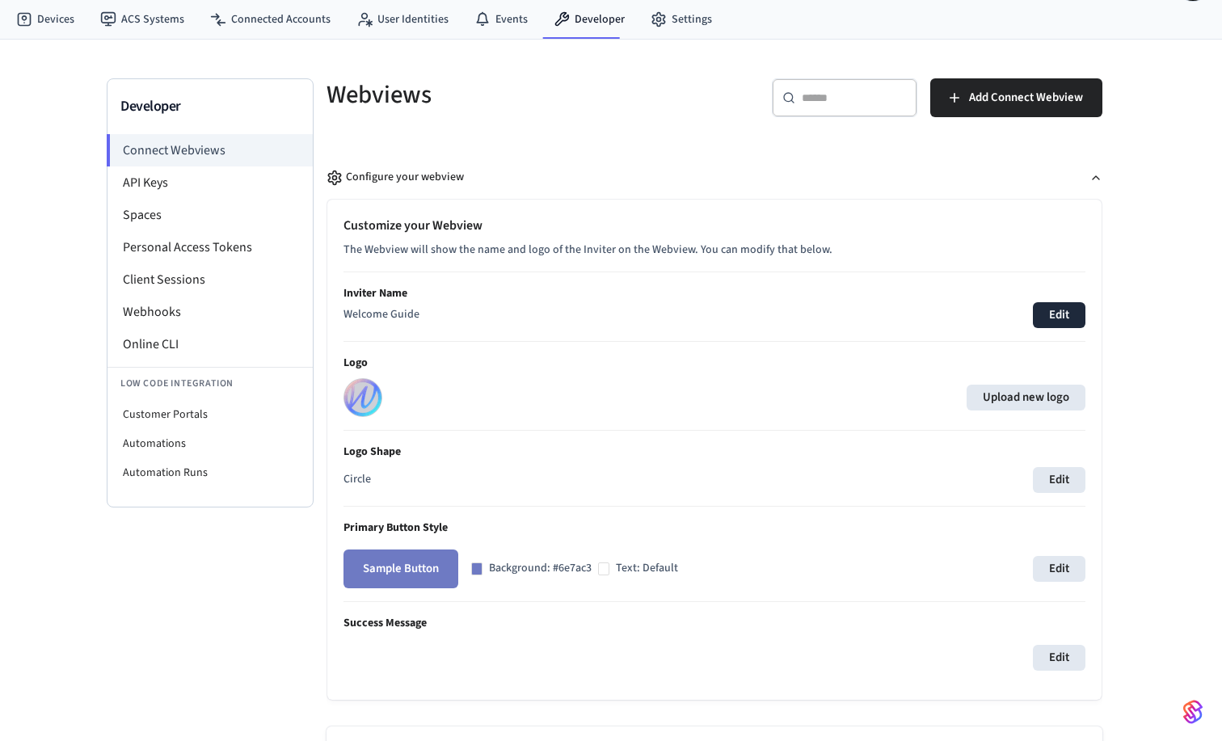
click at [1051, 310] on button "Edit" at bounding box center [1059, 315] width 53 height 26
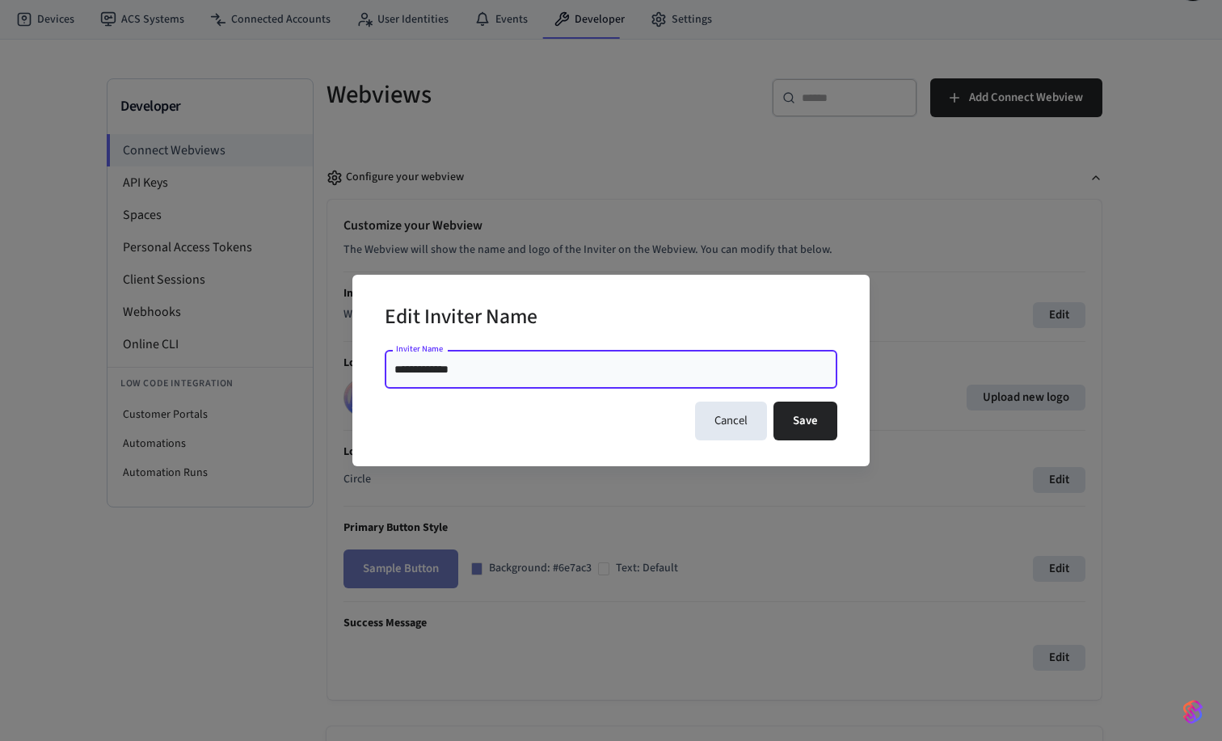
click at [484, 370] on input "**********" at bounding box center [610, 369] width 433 height 16
type input "*******"
click at [793, 419] on button "Save" at bounding box center [805, 421] width 64 height 39
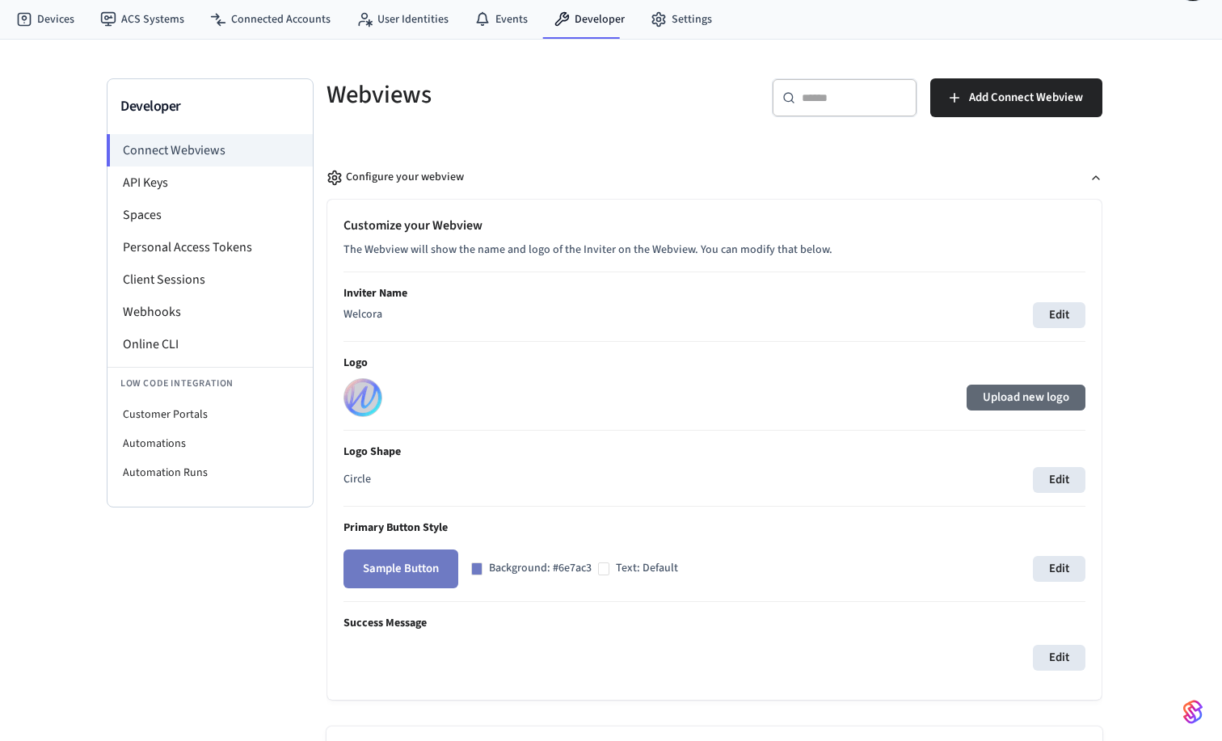
click at [1004, 402] on label "Upload new logo" at bounding box center [1025, 398] width 119 height 26
click at [0, 0] on input "Upload new logo" at bounding box center [0, 0] width 0 height 0
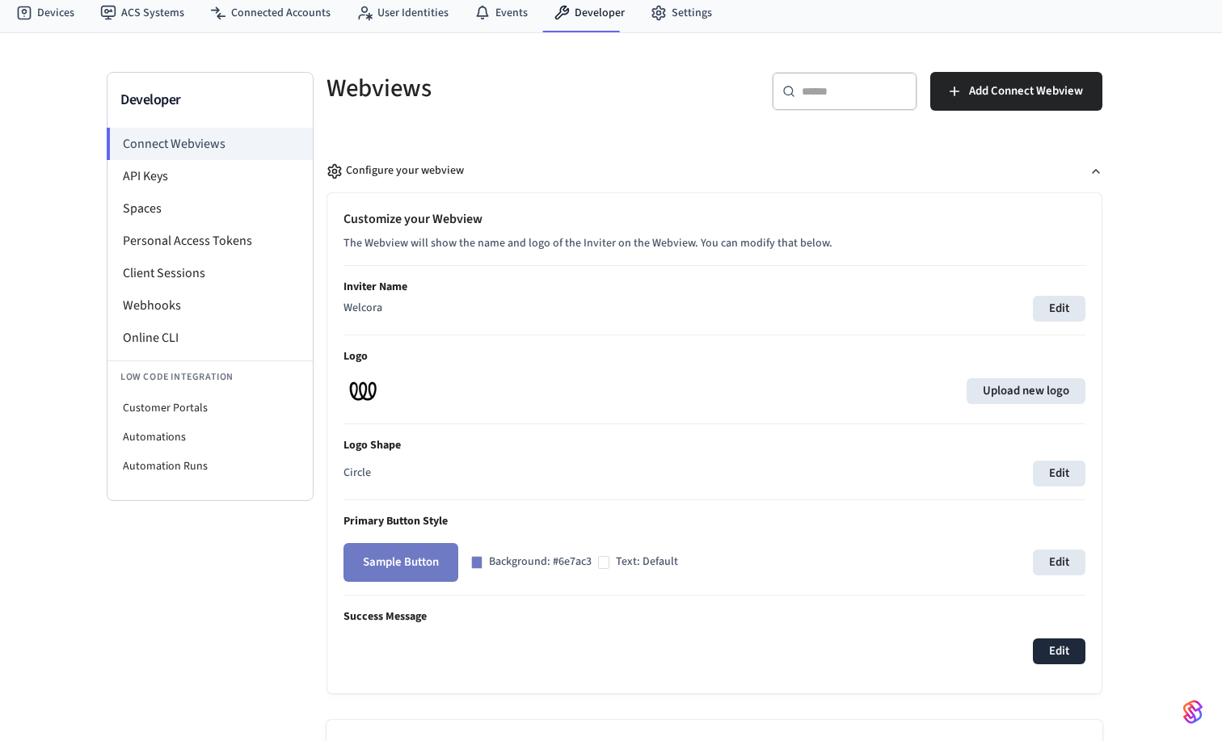
scroll to position [40, 0]
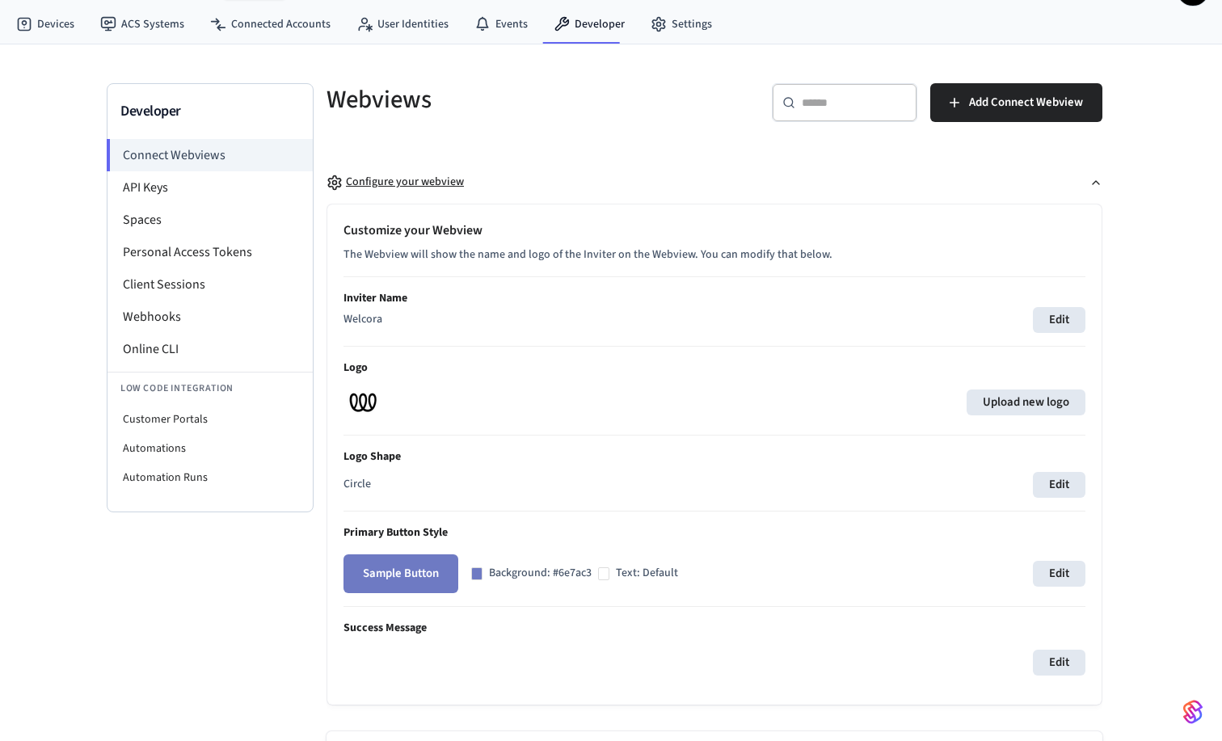
click at [996, 181] on button "Configure your webview" at bounding box center [714, 182] width 776 height 43
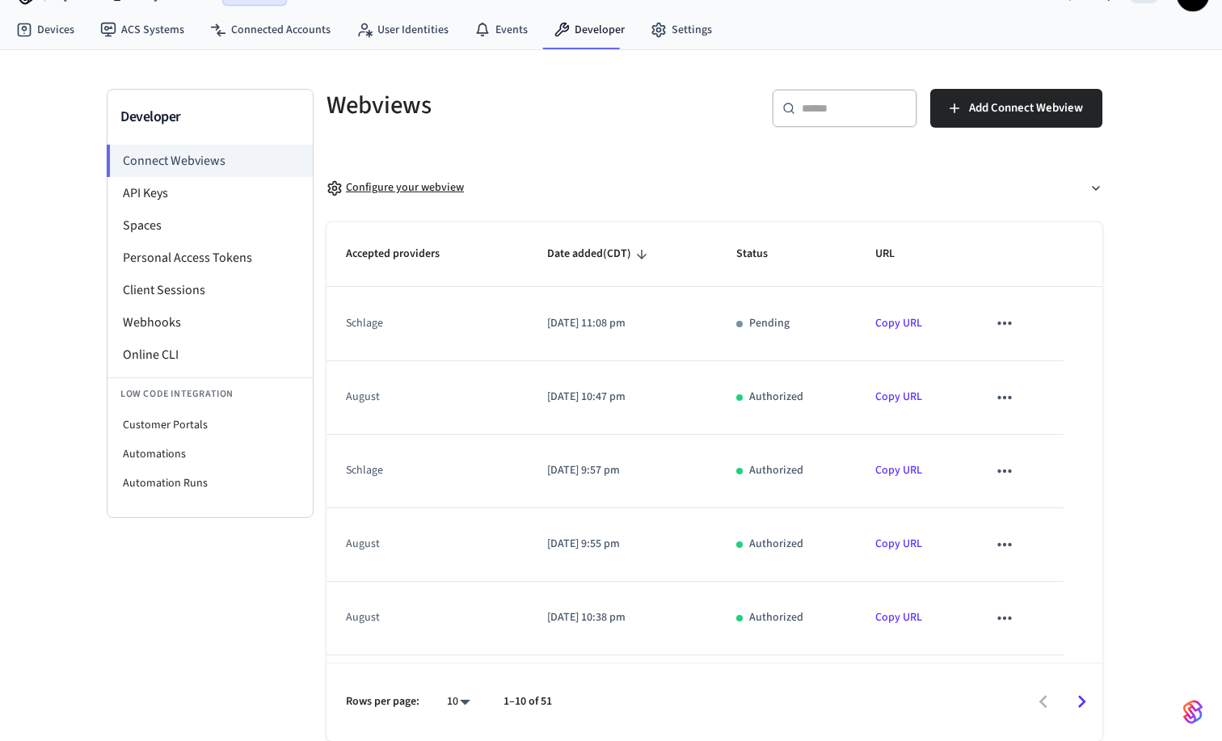
click at [996, 181] on button "Configure your webview" at bounding box center [714, 187] width 776 height 43
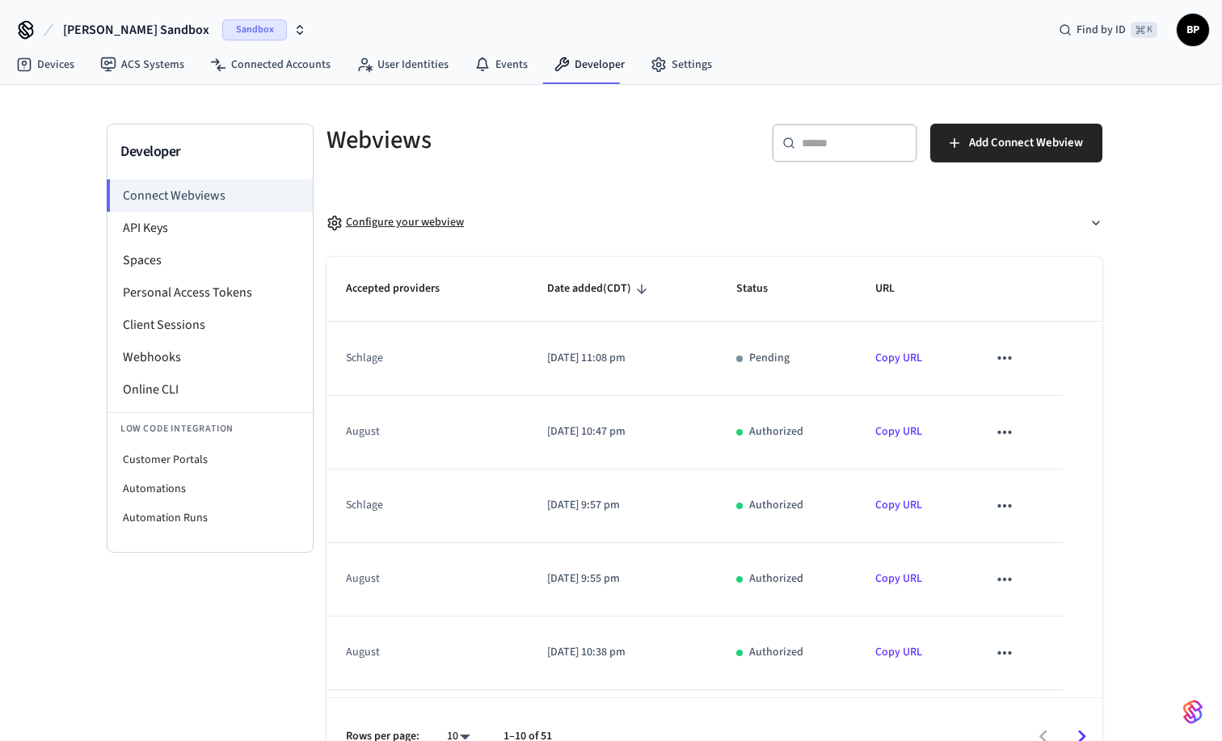
click at [548, 221] on button "Configure your webview" at bounding box center [714, 222] width 776 height 43
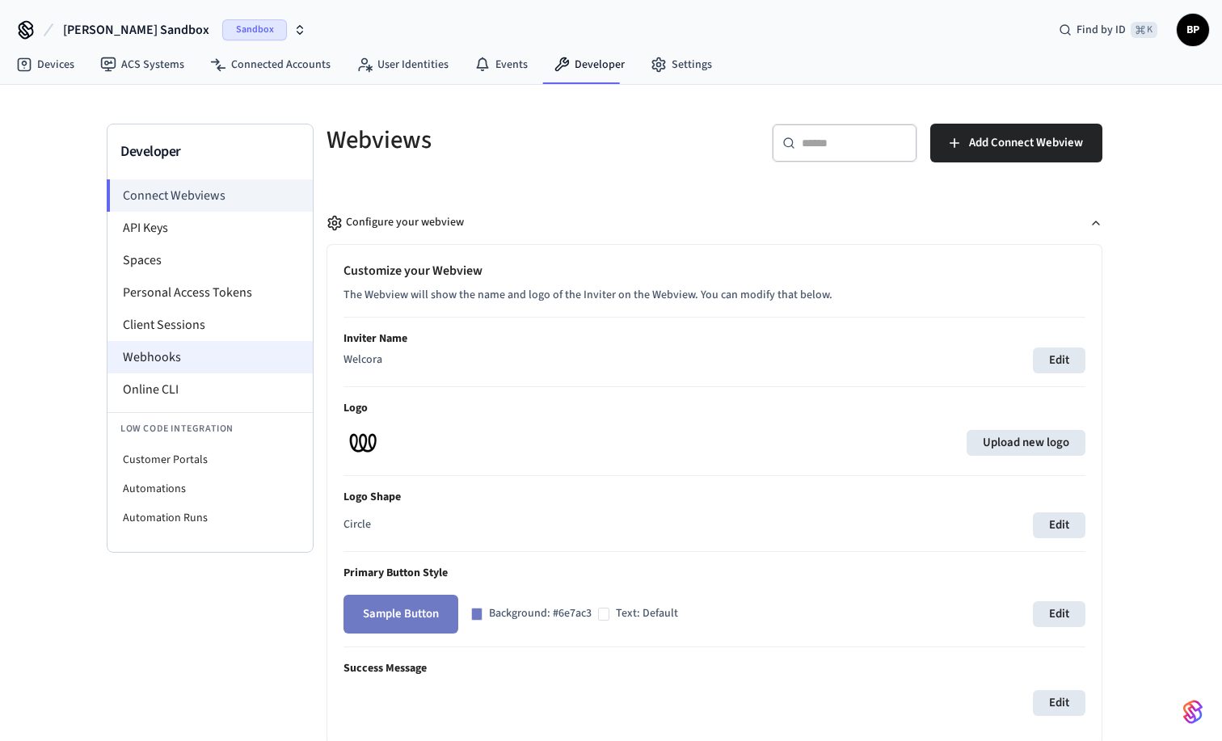
click at [200, 355] on li "Webhooks" at bounding box center [209, 357] width 205 height 32
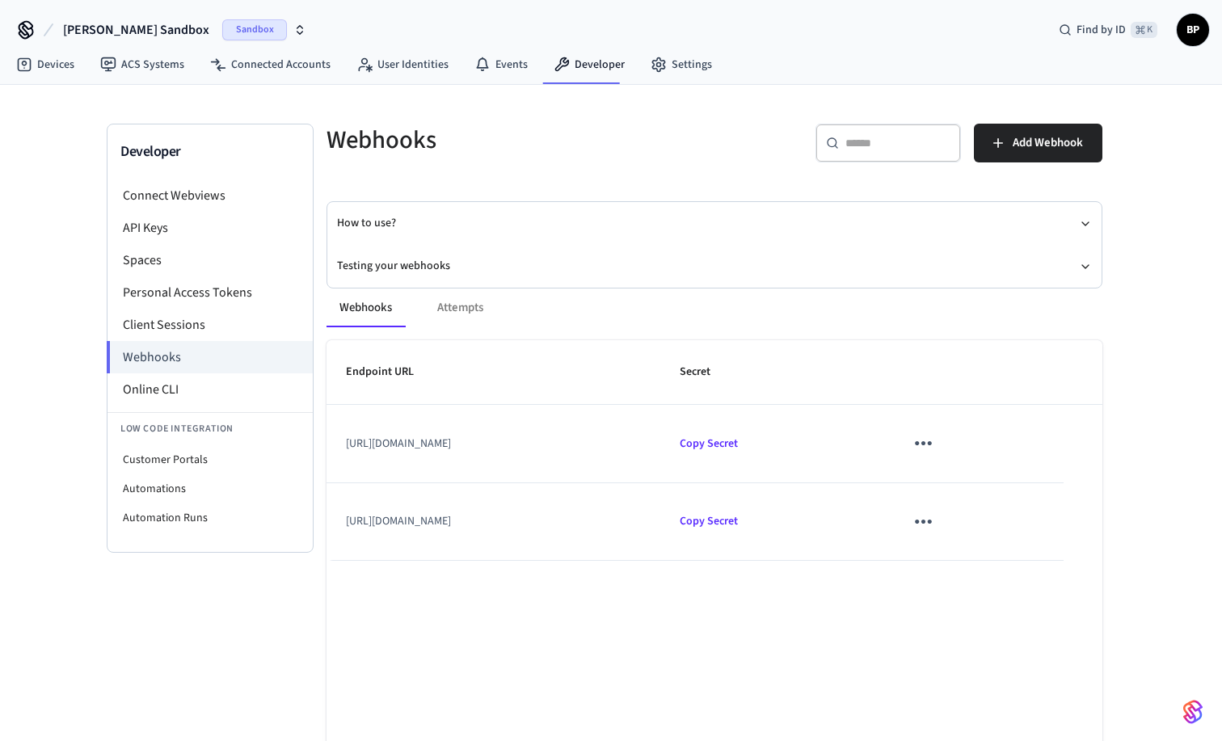
click at [453, 305] on div "Webhooks Attempts" at bounding box center [714, 307] width 776 height 39
click at [462, 309] on div "Webhooks Attempts" at bounding box center [714, 307] width 776 height 39
click at [372, 309] on button "Webhooks" at bounding box center [365, 307] width 78 height 39
click at [454, 307] on div "Webhooks Attempts" at bounding box center [714, 307] width 776 height 39
click at [936, 518] on icon "sticky table" at bounding box center [923, 521] width 25 height 25
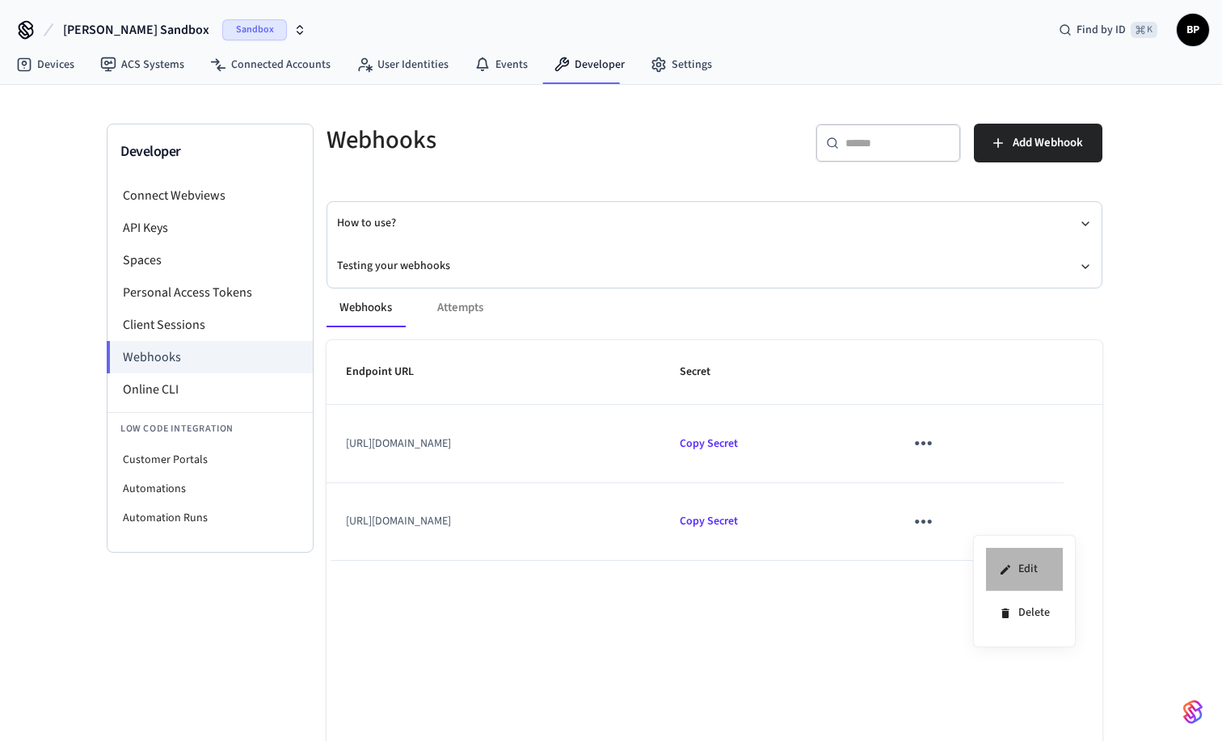
click at [1013, 564] on li "Edit" at bounding box center [1024, 570] width 77 height 44
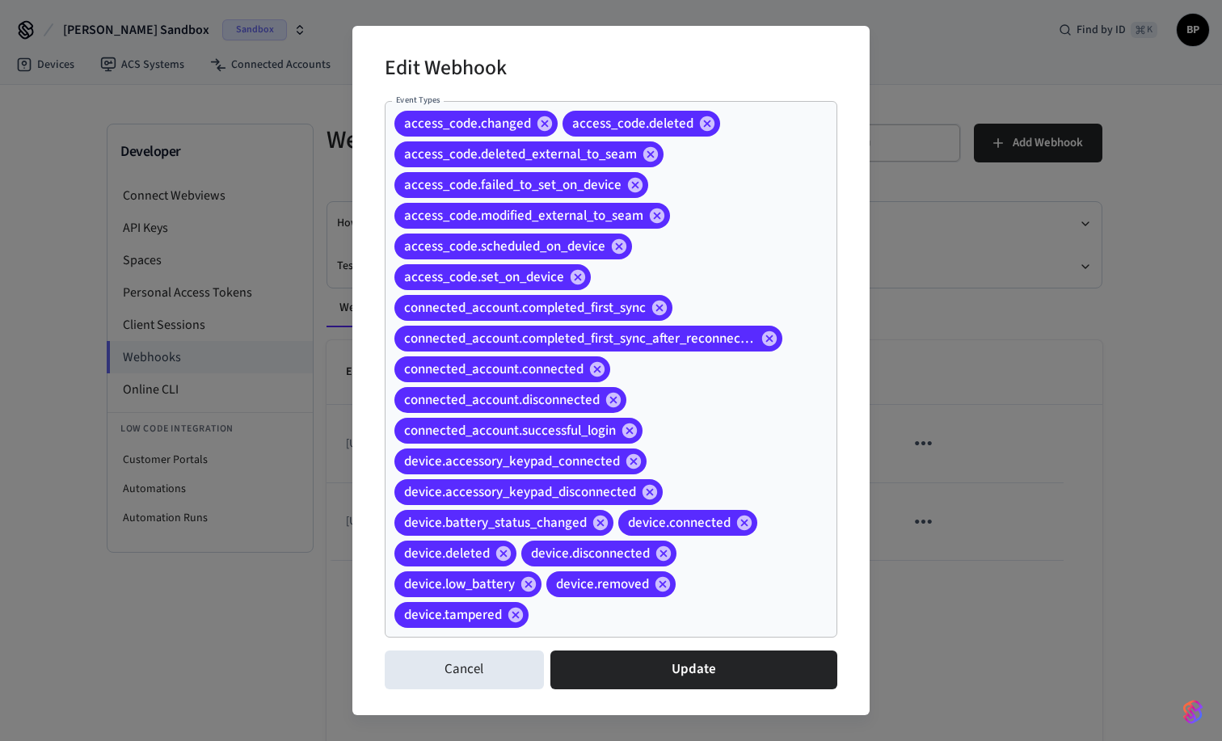
click at [1123, 322] on div "Edit Webhook Event Types access_code.changed access_code.deleted access_code.de…" at bounding box center [611, 370] width 1222 height 741
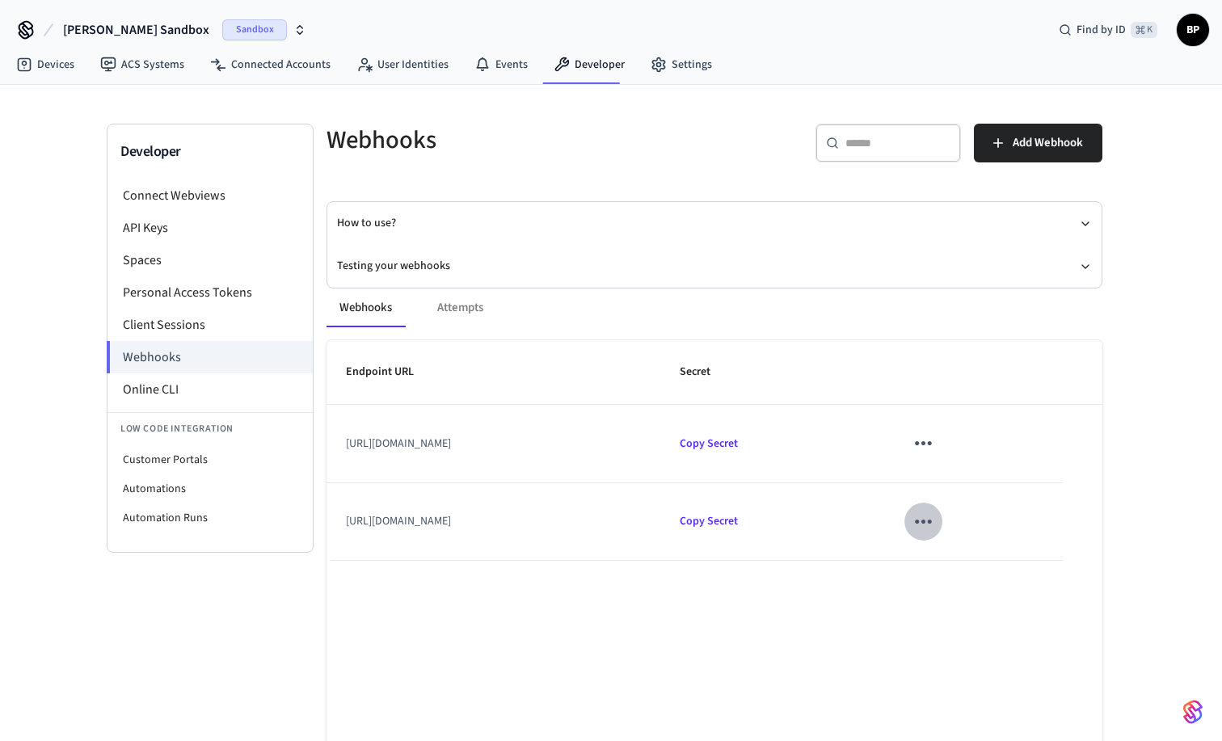
click at [936, 519] on icon "sticky table" at bounding box center [923, 521] width 25 height 25
click at [1019, 567] on li "Edit" at bounding box center [1024, 570] width 77 height 44
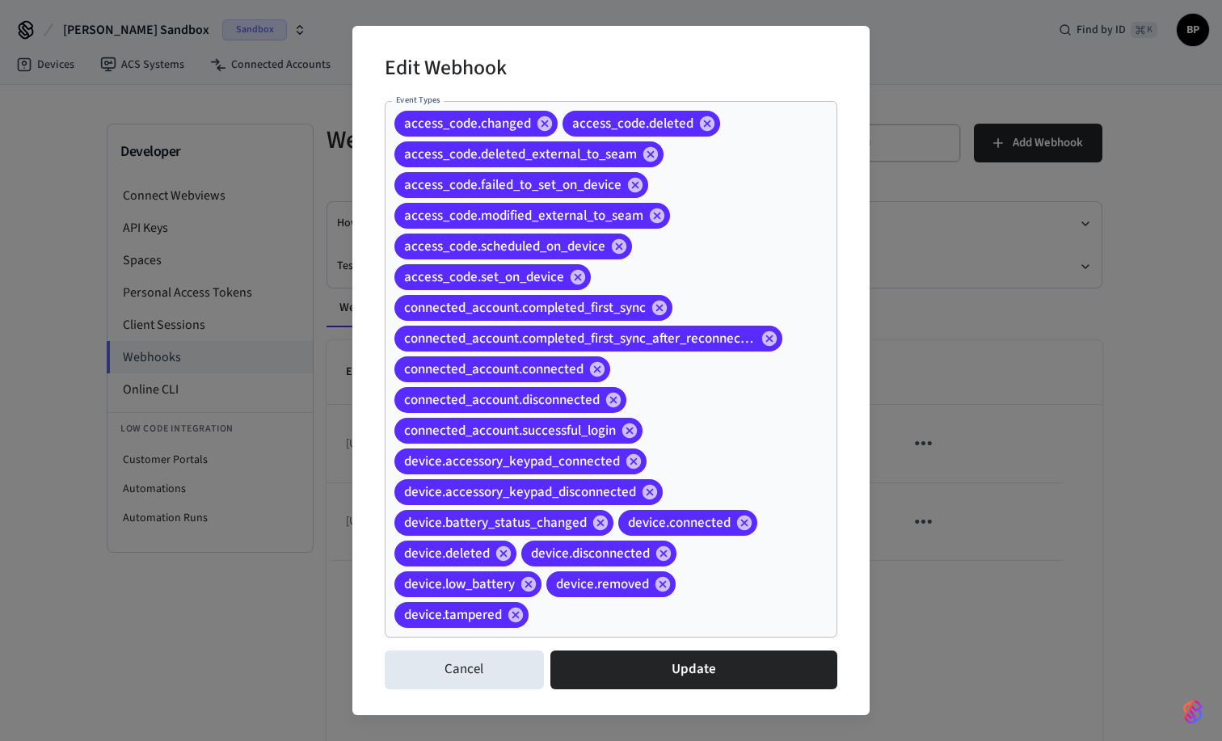
click at [1020, 347] on div "Edit Webhook Event Types access_code.changed access_code.deleted access_code.de…" at bounding box center [611, 370] width 1222 height 741
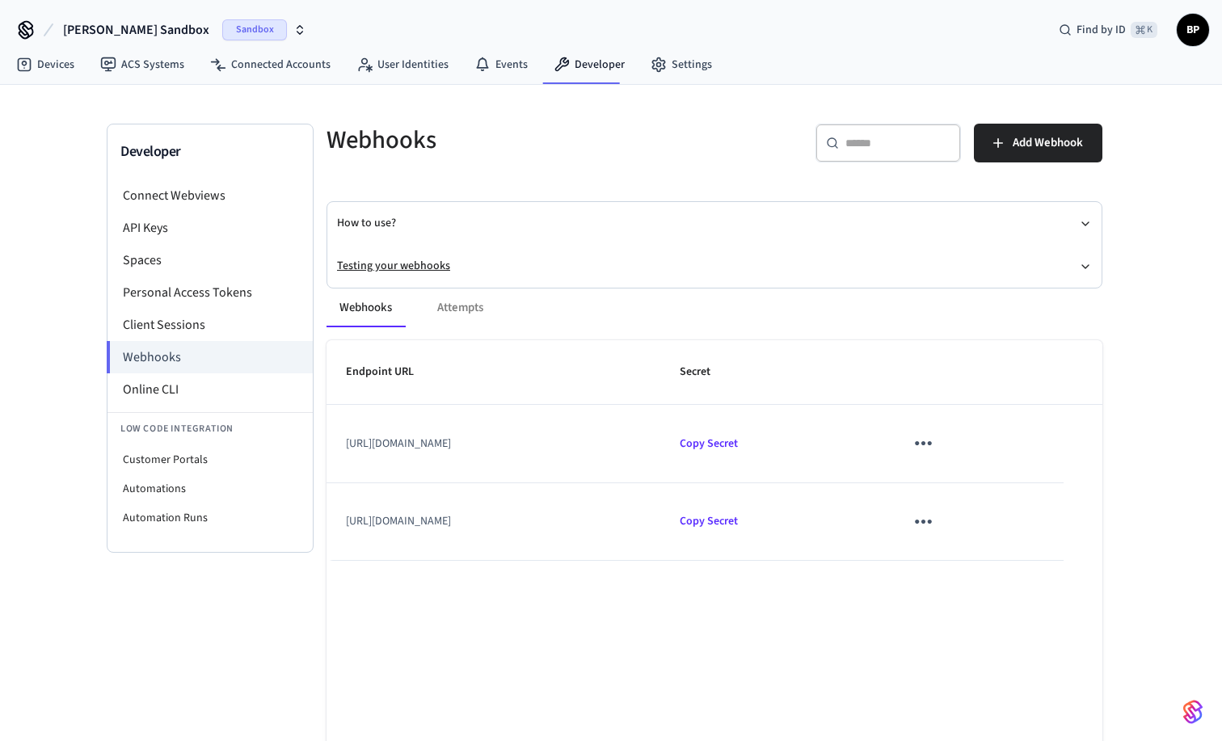
click at [672, 257] on button "Testing your webhooks" at bounding box center [714, 266] width 755 height 43
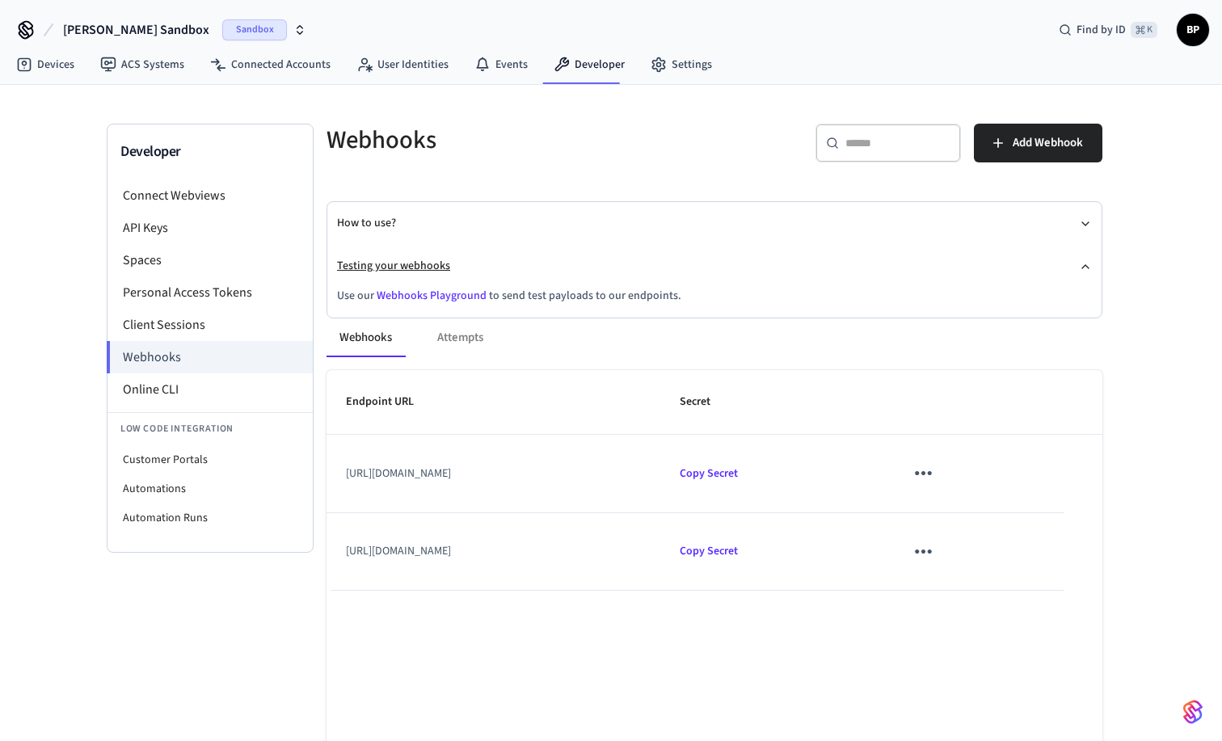
click at [675, 263] on button "Testing your webhooks" at bounding box center [714, 266] width 755 height 43
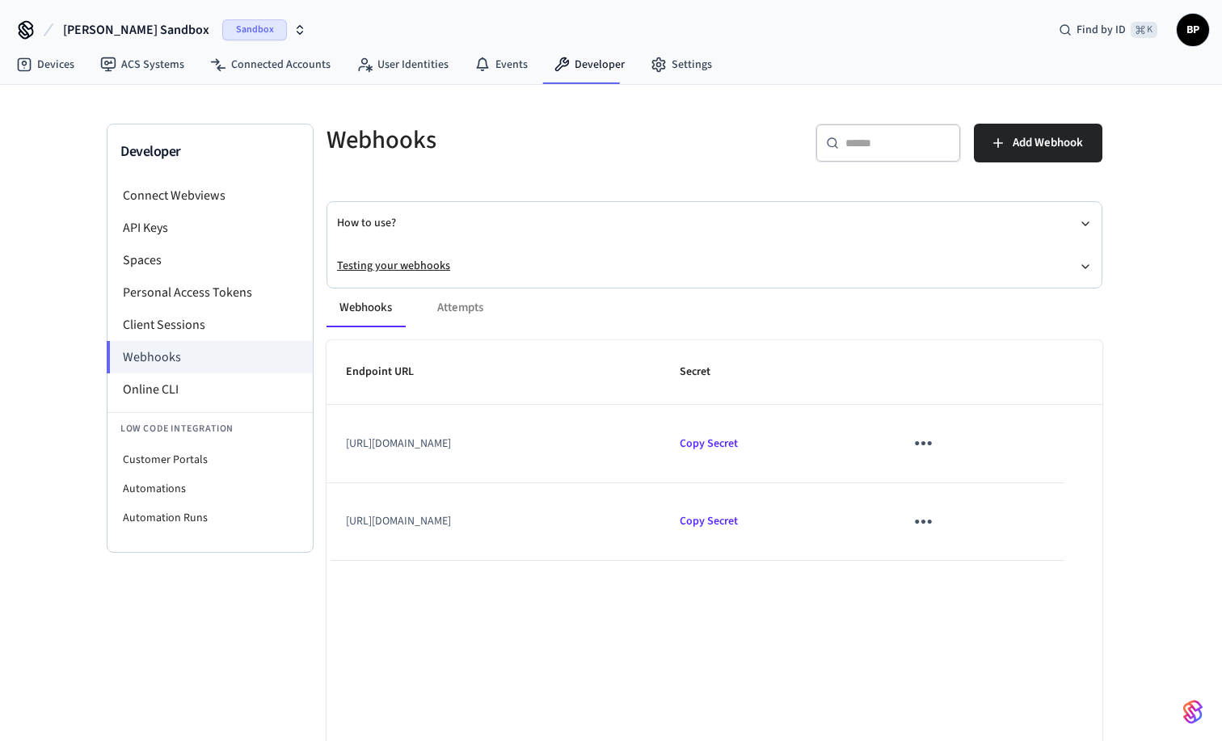
click at [675, 262] on button "Testing your webhooks" at bounding box center [714, 266] width 755 height 43
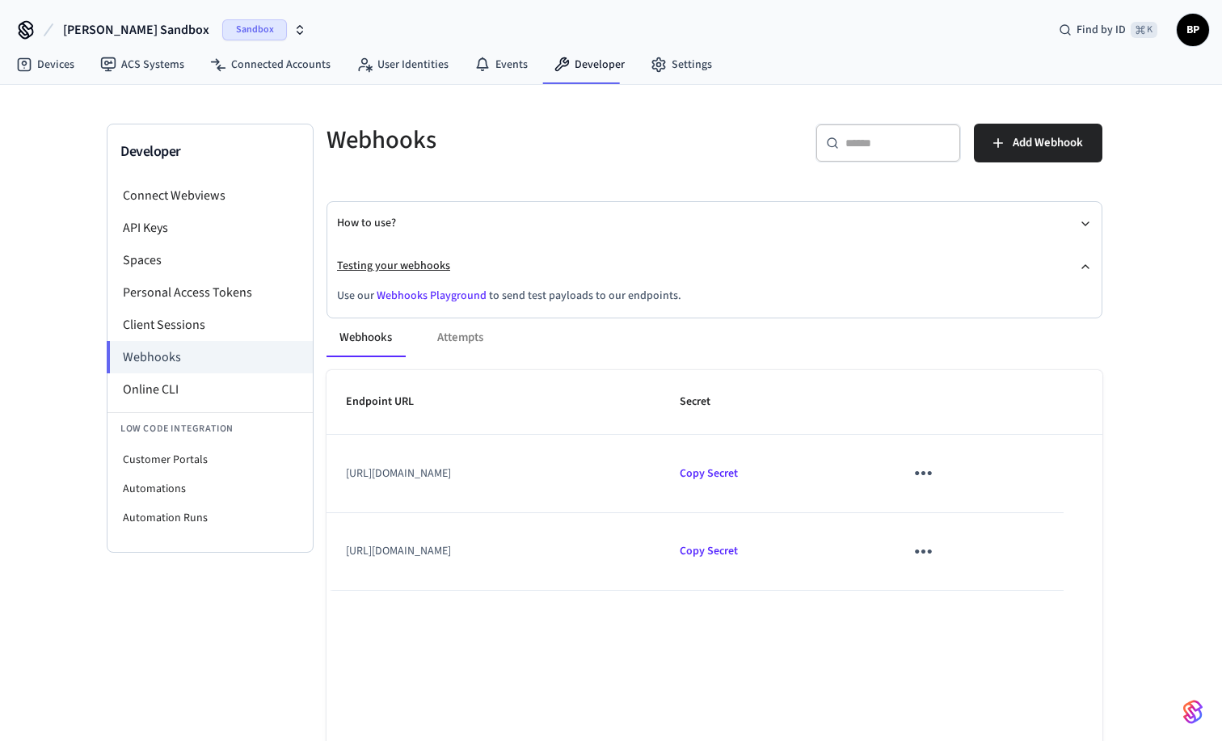
click at [675, 262] on button "Testing your webhooks" at bounding box center [714, 266] width 755 height 43
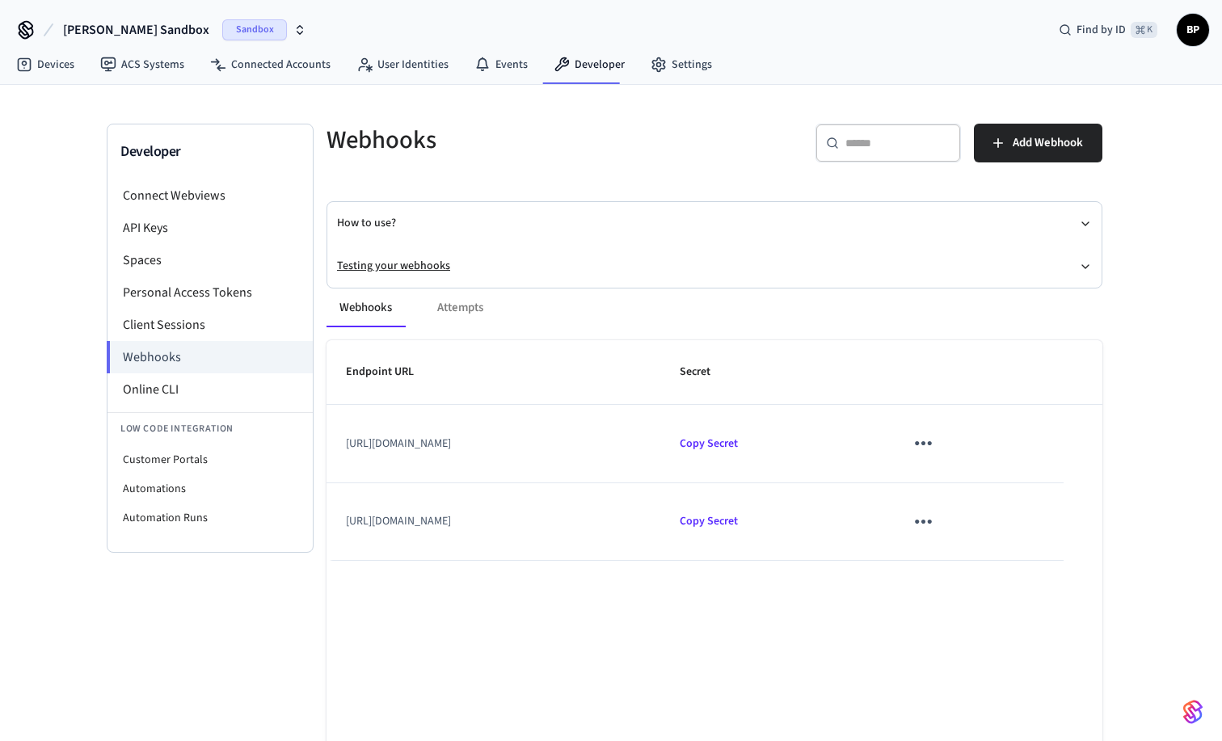
click at [675, 262] on button "Testing your webhooks" at bounding box center [714, 266] width 755 height 43
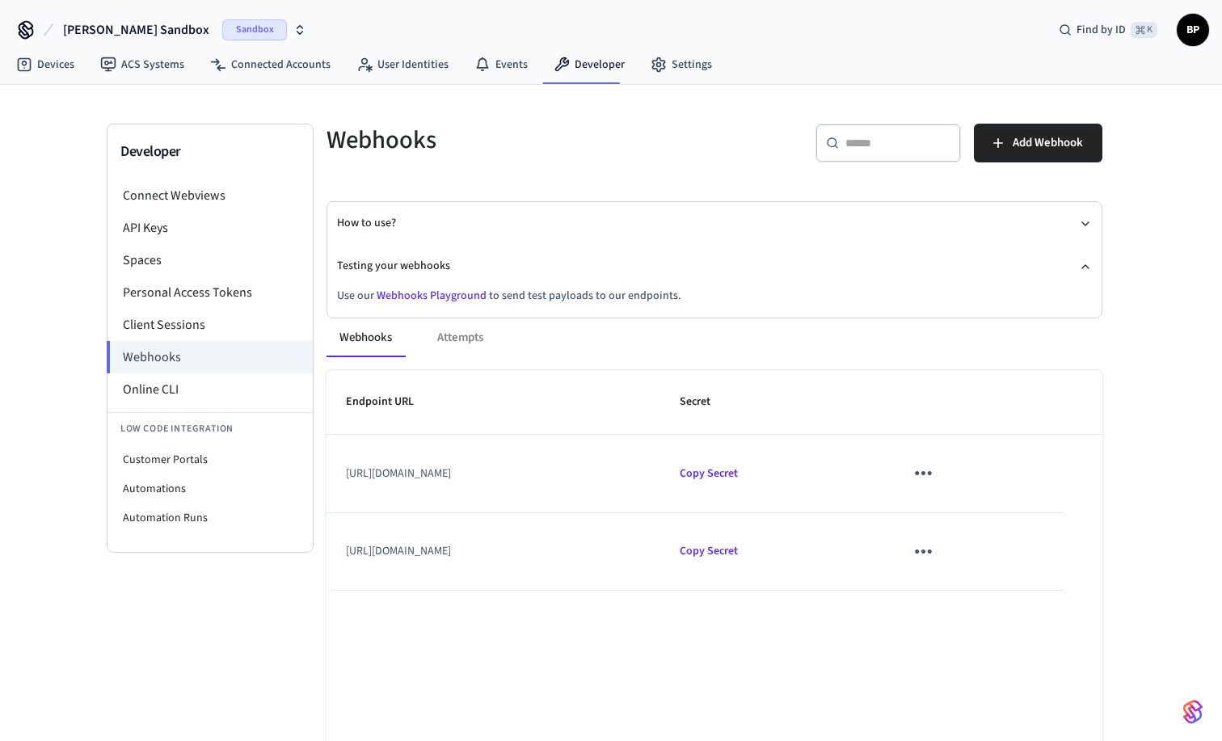
click at [418, 295] on link "Webhooks Playground" at bounding box center [432, 296] width 110 height 16
